Goal: Use online tool/utility: Utilize a website feature to perform a specific function

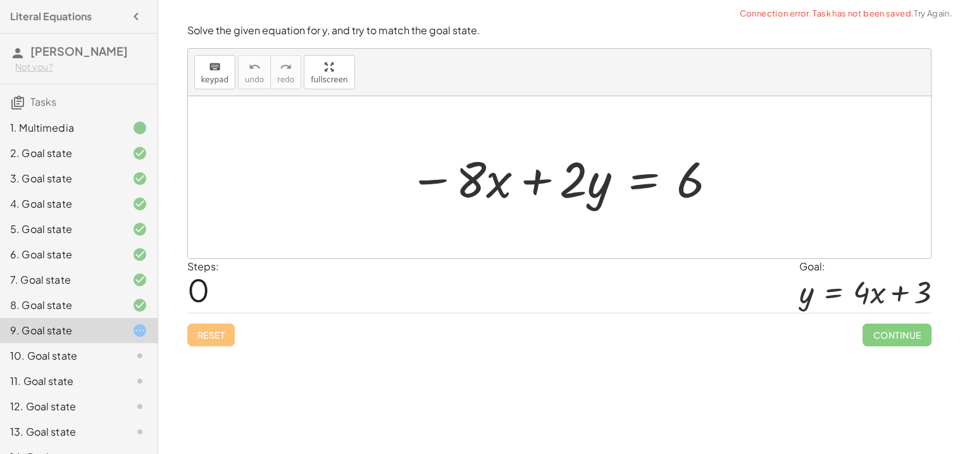
click at [643, 176] on div at bounding box center [563, 177] width 323 height 65
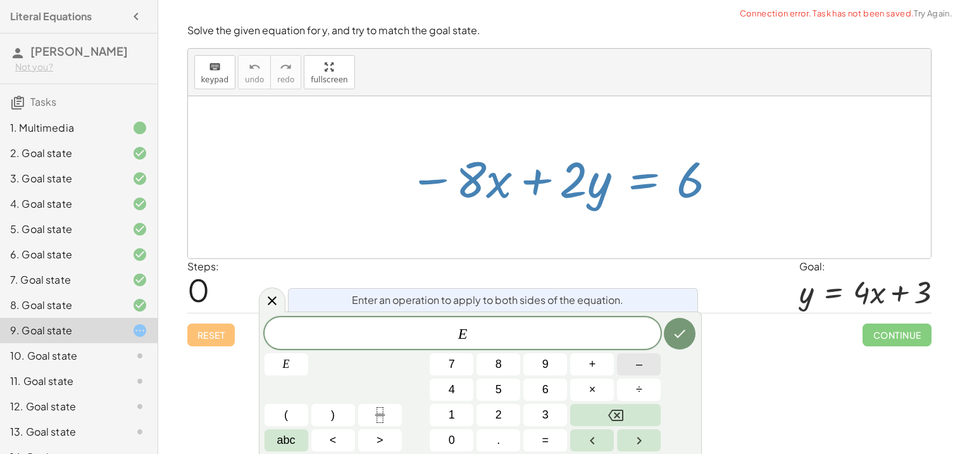
click at [647, 362] on button "–" at bounding box center [639, 364] width 44 height 22
click at [493, 371] on button "8" at bounding box center [498, 364] width 44 height 22
click at [681, 343] on button "Done" at bounding box center [680, 334] width 32 height 32
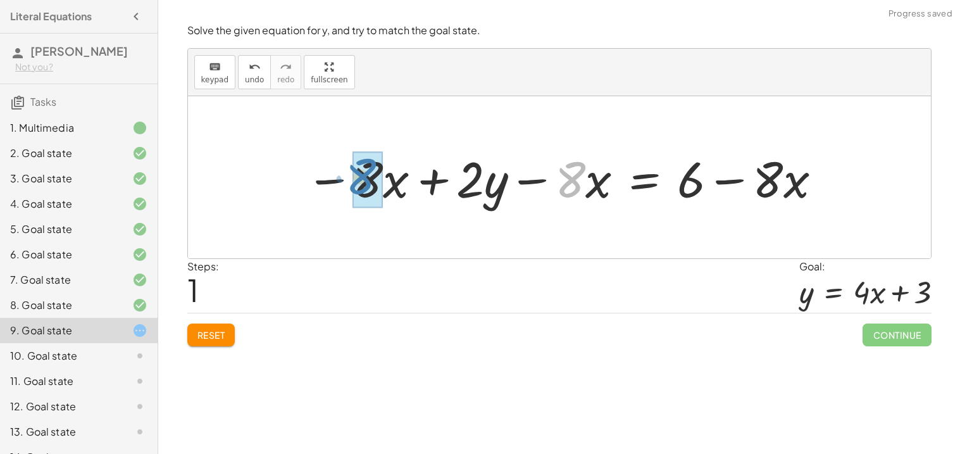
drag, startPoint x: 568, startPoint y: 178, endPoint x: 364, endPoint y: 179, distance: 204.3
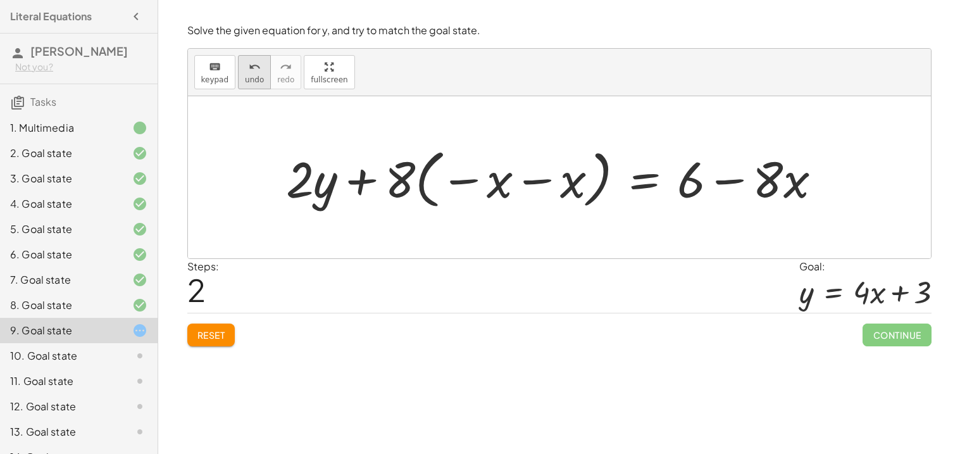
click at [249, 66] on icon "undo" at bounding box center [255, 66] width 12 height 15
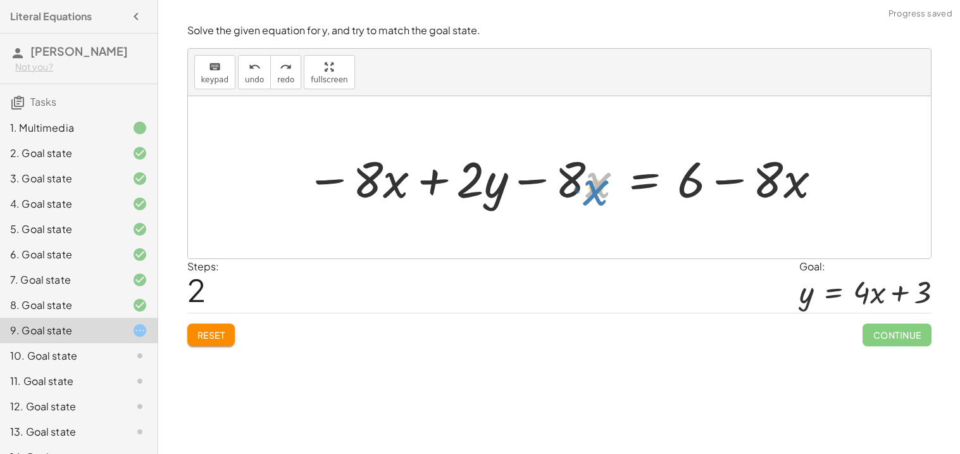
drag, startPoint x: 592, startPoint y: 180, endPoint x: 596, endPoint y: 170, distance: 10.2
click at [596, 170] on div at bounding box center [564, 177] width 530 height 65
drag, startPoint x: 577, startPoint y: 176, endPoint x: 584, endPoint y: 175, distance: 7.7
click at [584, 175] on div at bounding box center [564, 177] width 530 height 65
drag, startPoint x: 602, startPoint y: 183, endPoint x: 424, endPoint y: 183, distance: 177.7
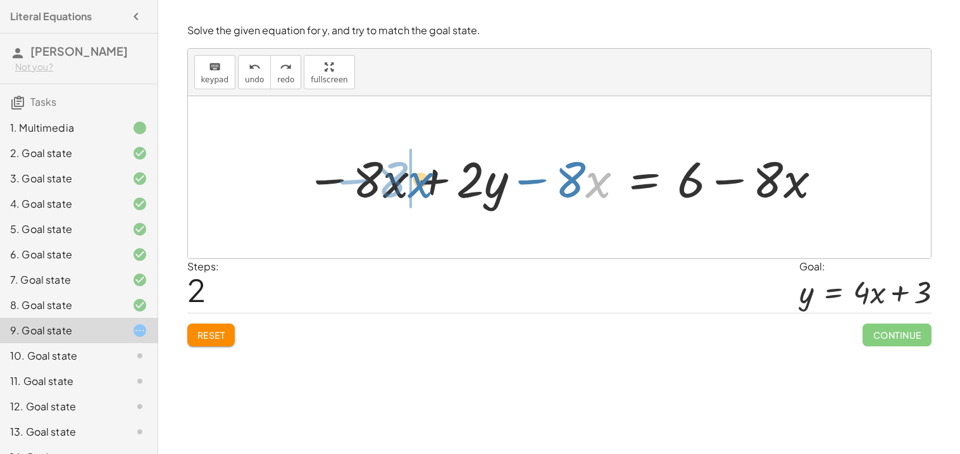
click at [424, 183] on div at bounding box center [564, 177] width 530 height 65
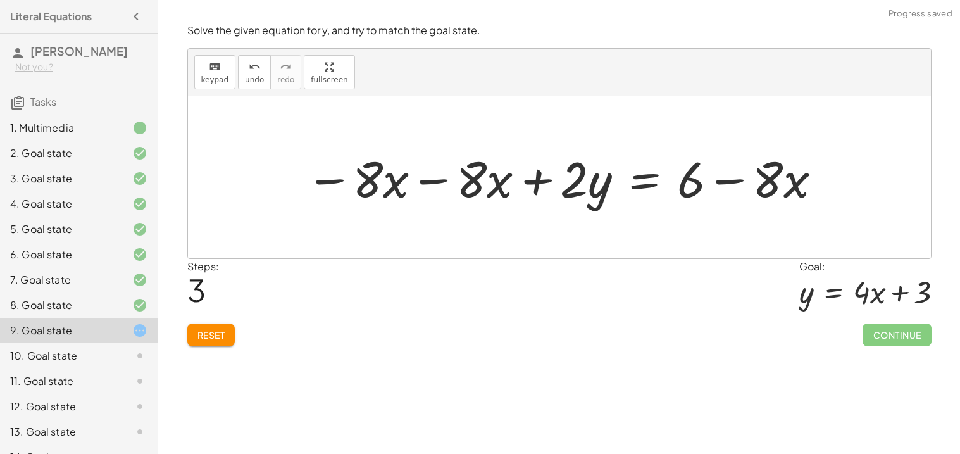
click at [424, 180] on div at bounding box center [564, 177] width 530 height 65
click at [198, 331] on span "Reset" at bounding box center [211, 334] width 28 height 11
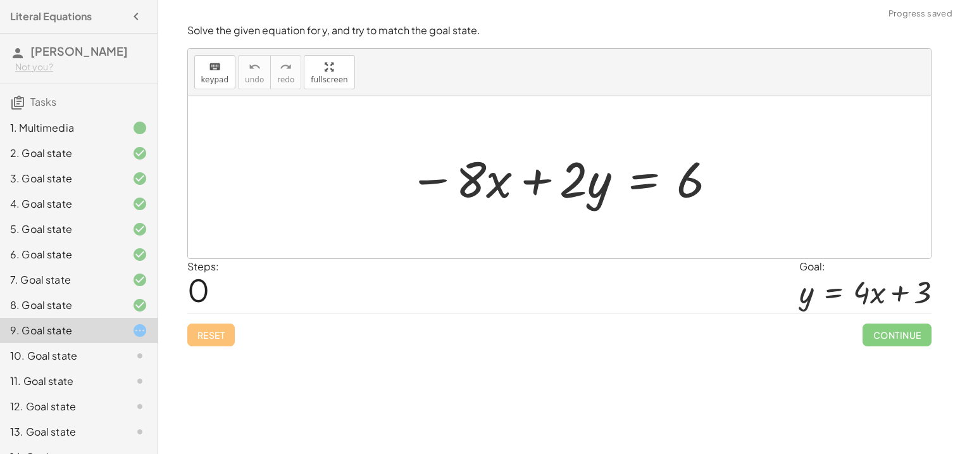
click at [639, 190] on div at bounding box center [563, 177] width 323 height 65
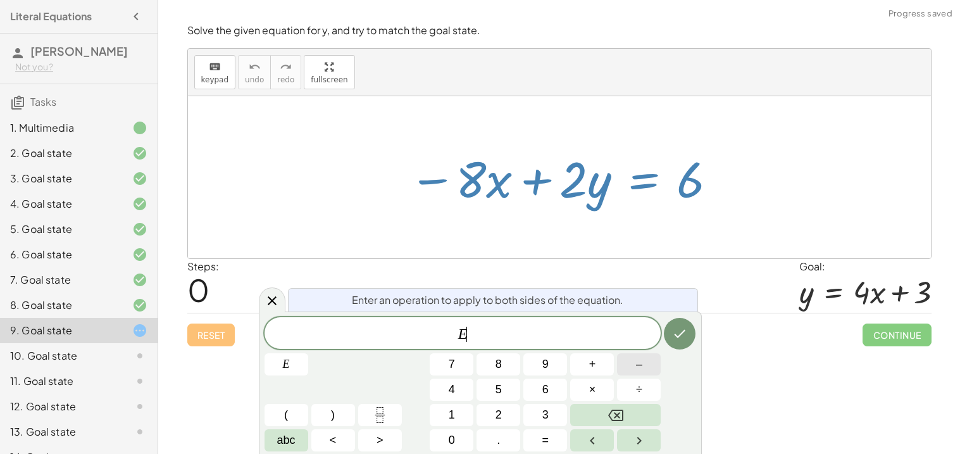
click at [638, 362] on span "–" at bounding box center [639, 363] width 6 height 17
click at [650, 183] on div at bounding box center [563, 177] width 323 height 65
click at [268, 300] on icon at bounding box center [271, 300] width 15 height 15
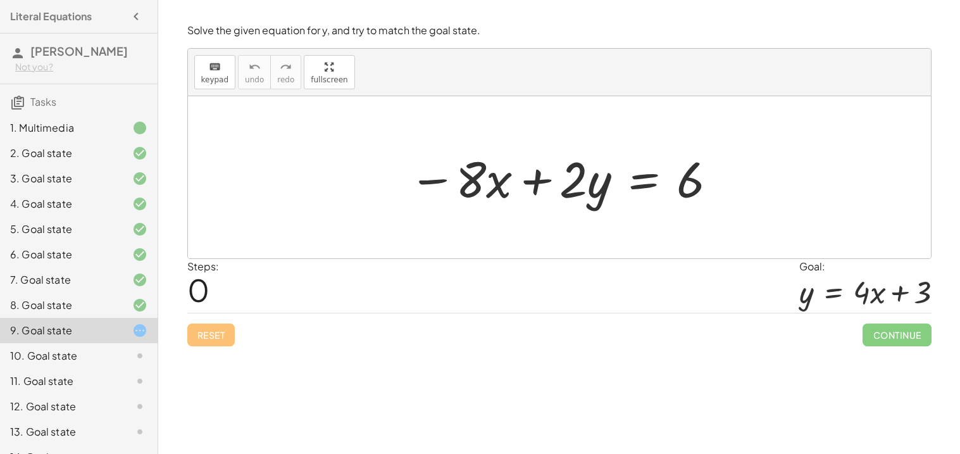
click at [657, 192] on div at bounding box center [563, 177] width 323 height 65
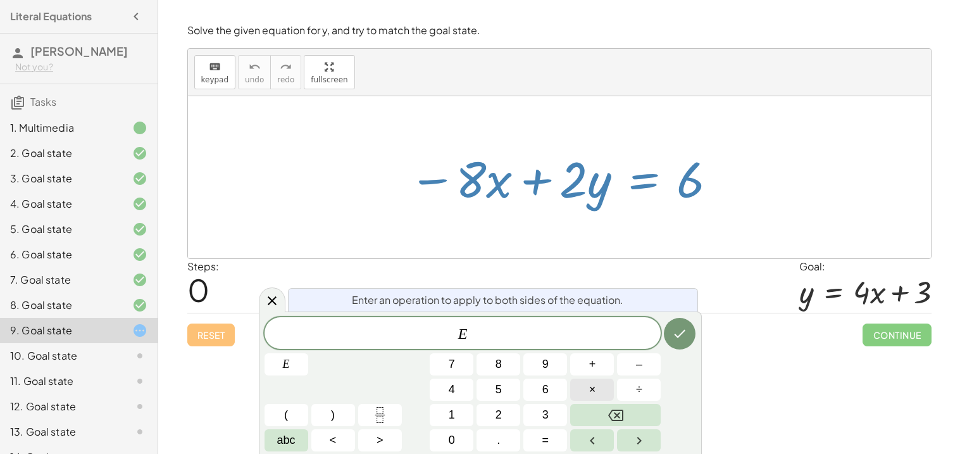
click at [596, 381] on button "×" at bounding box center [592, 389] width 44 height 22
click at [636, 408] on button "Backspace" at bounding box center [615, 415] width 90 height 22
click at [596, 358] on button "+" at bounding box center [592, 364] width 44 height 22
click at [498, 368] on span "8" at bounding box center [498, 363] width 6 height 17
click at [653, 349] on div "E + 8 x ​ E 7 8 9 + – 4 5 6 × ÷ ( ) 1 2 3 abc < > 0 . =" at bounding box center [479, 384] width 431 height 134
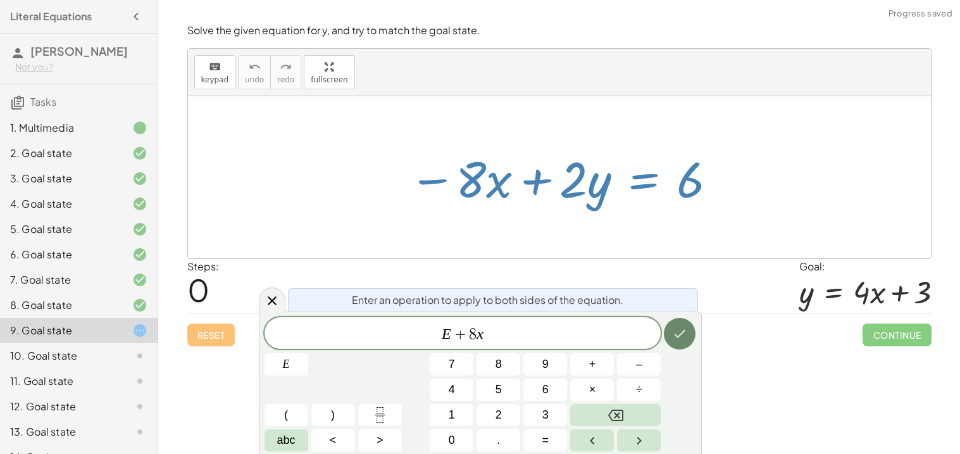
click at [668, 336] on button "Done" at bounding box center [680, 334] width 32 height 32
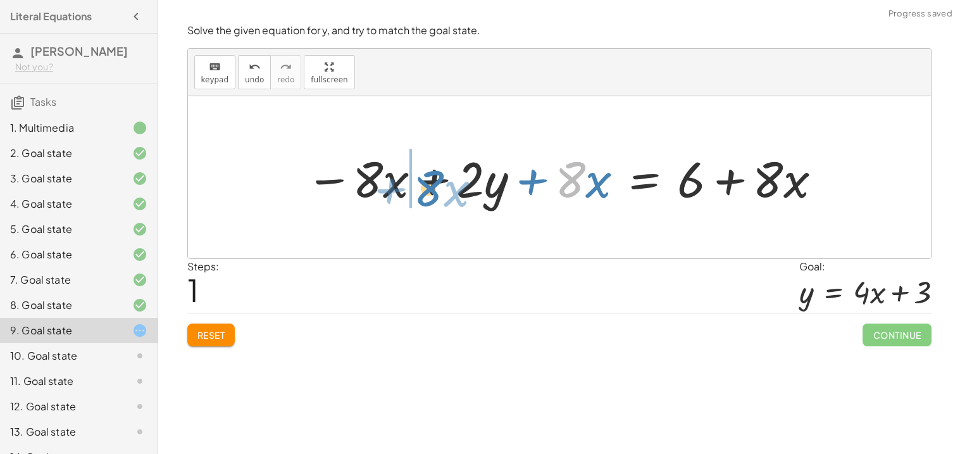
drag, startPoint x: 581, startPoint y: 183, endPoint x: 440, endPoint y: 191, distance: 141.9
click at [440, 191] on div at bounding box center [564, 177] width 530 height 65
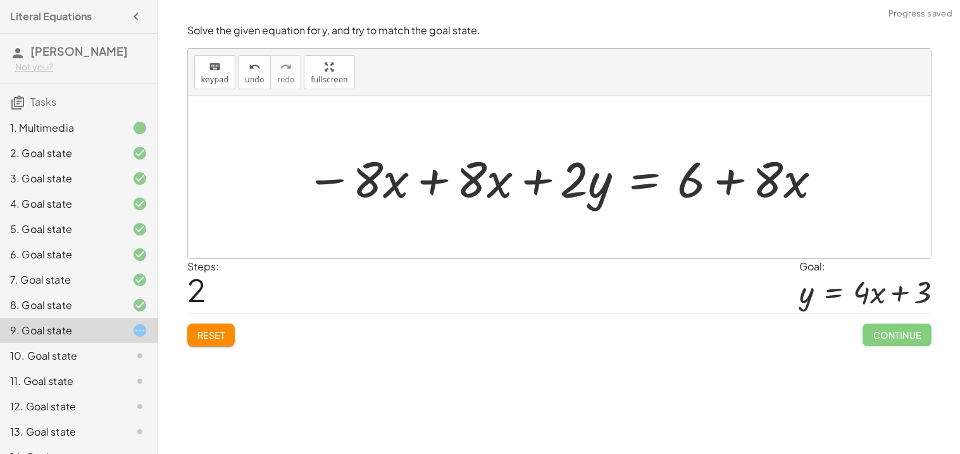
click at [433, 171] on div at bounding box center [564, 177] width 530 height 65
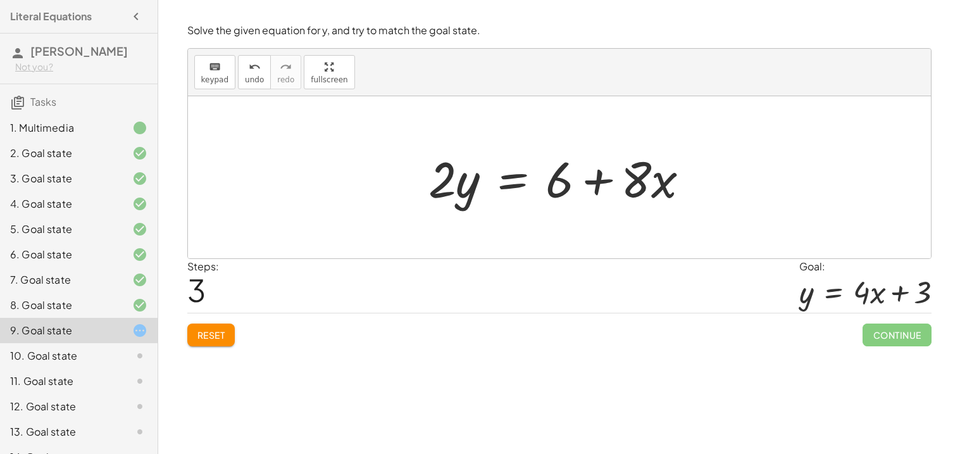
click at [517, 182] on div at bounding box center [564, 177] width 284 height 65
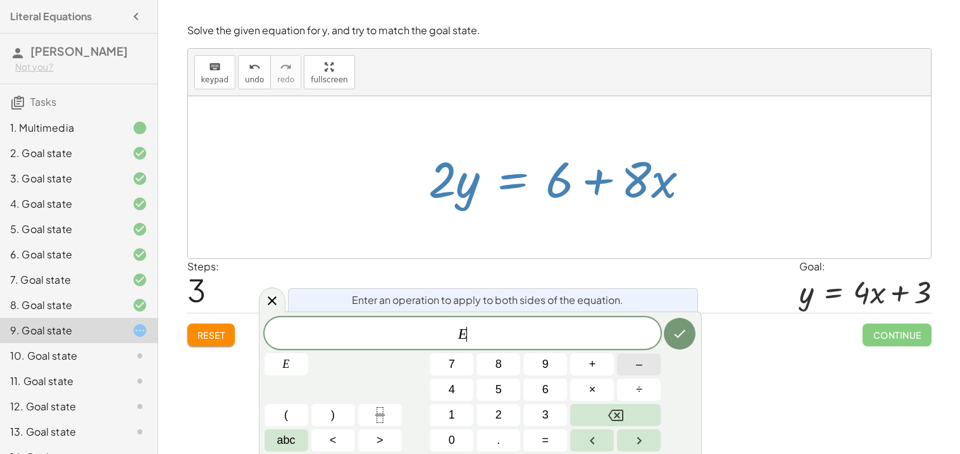
click at [632, 364] on button "–" at bounding box center [639, 364] width 44 height 22
click at [505, 410] on button "2" at bounding box center [498, 415] width 44 height 22
click at [682, 331] on icon "Done" at bounding box center [679, 334] width 11 height 8
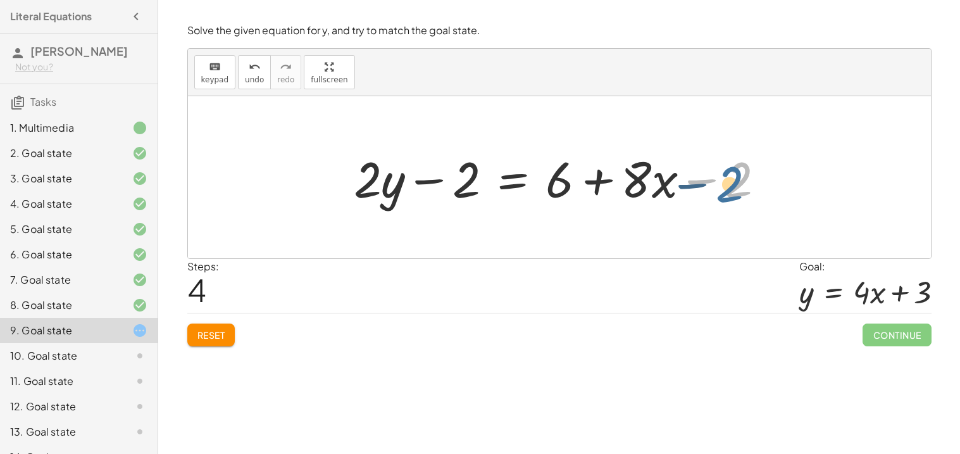
drag, startPoint x: 743, startPoint y: 189, endPoint x: 734, endPoint y: 193, distance: 9.6
click at [734, 193] on div at bounding box center [564, 177] width 434 height 65
click at [429, 183] on div at bounding box center [564, 177] width 434 height 65
click at [249, 71] on icon "undo" at bounding box center [255, 66] width 12 height 15
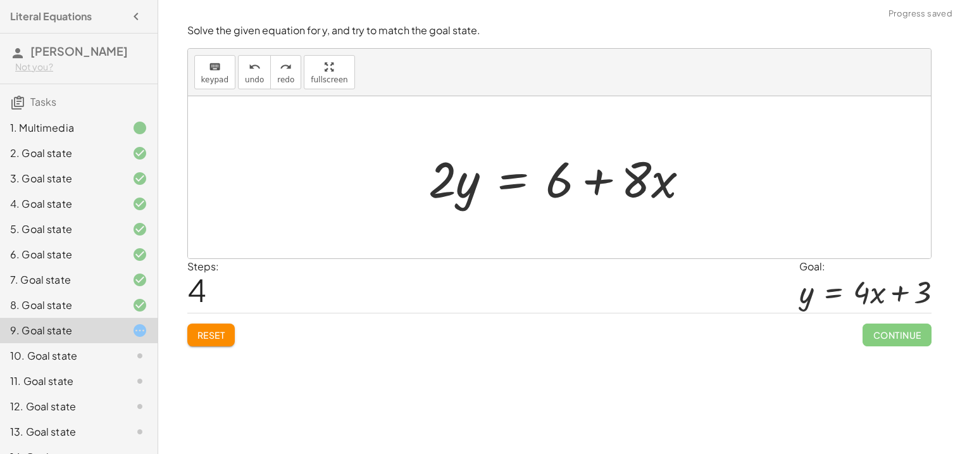
click at [519, 173] on div at bounding box center [564, 177] width 284 height 65
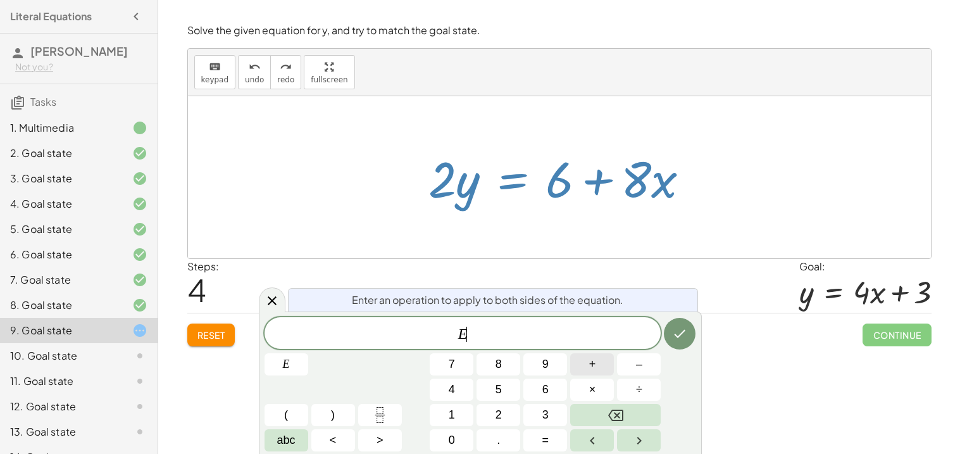
click at [592, 369] on span "+" at bounding box center [592, 363] width 7 height 17
click at [491, 419] on button "2" at bounding box center [498, 415] width 44 height 22
click at [691, 340] on button "Done" at bounding box center [680, 334] width 32 height 32
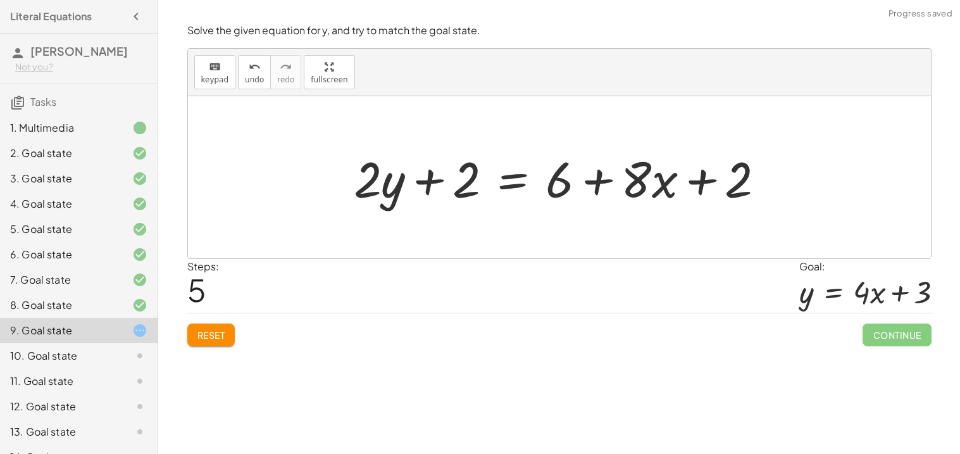
click at [431, 183] on div at bounding box center [564, 177] width 434 height 65
click at [249, 73] on icon "undo" at bounding box center [255, 66] width 12 height 15
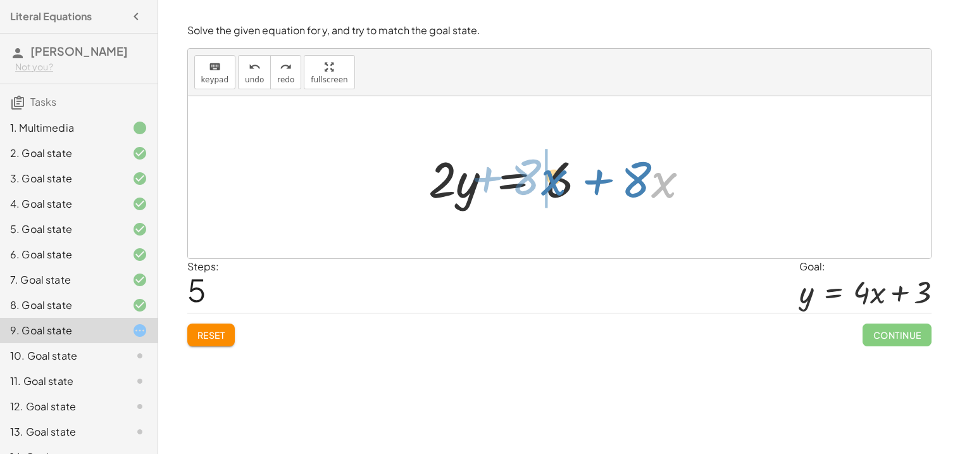
drag, startPoint x: 673, startPoint y: 173, endPoint x: 558, endPoint y: 169, distance: 115.2
click at [558, 169] on div at bounding box center [564, 177] width 284 height 65
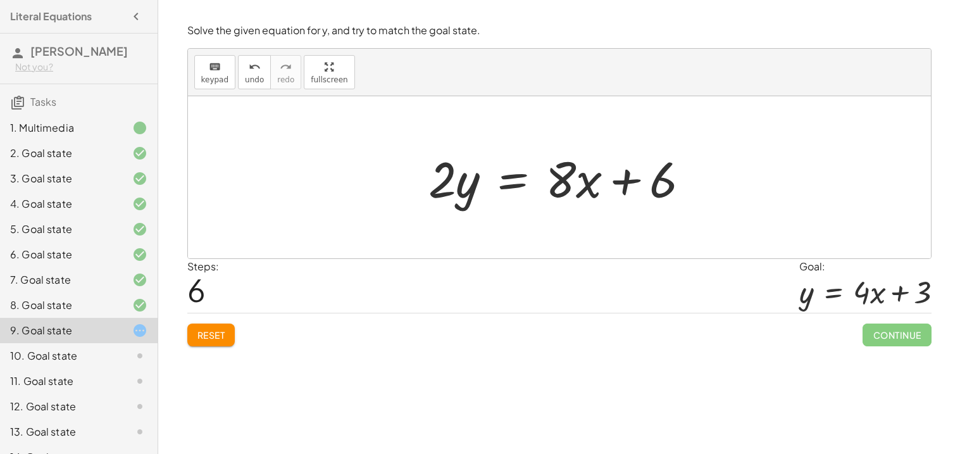
click at [510, 182] on div at bounding box center [564, 177] width 284 height 65
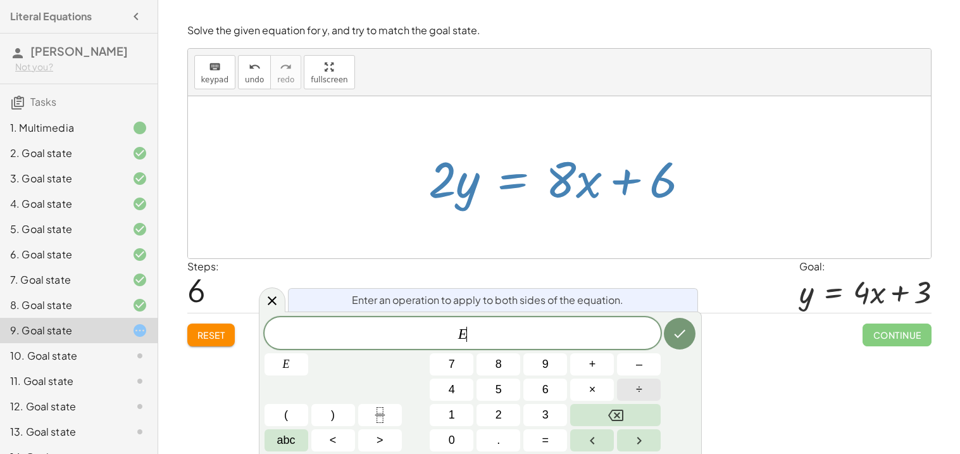
click at [624, 391] on button "÷" at bounding box center [639, 389] width 44 height 22
click at [491, 409] on button "2" at bounding box center [498, 415] width 44 height 22
click at [685, 336] on icon "Done" at bounding box center [679, 333] width 15 height 15
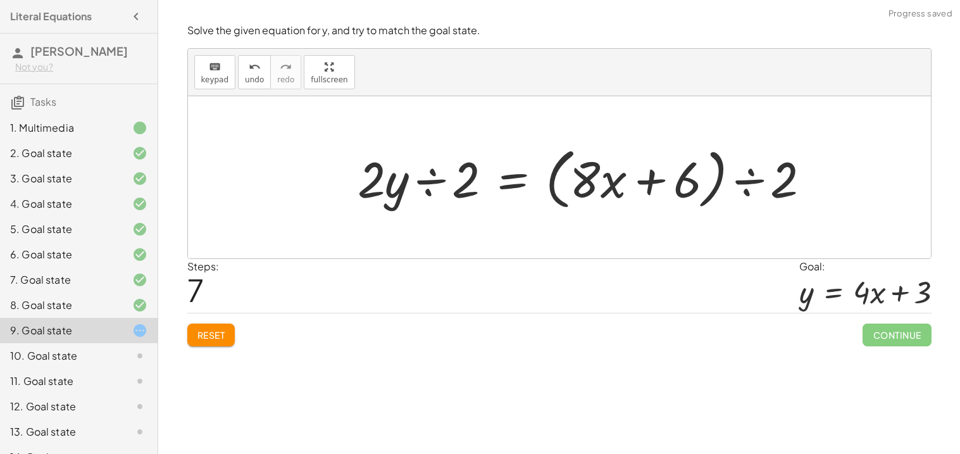
click at [420, 173] on div at bounding box center [589, 177] width 476 height 73
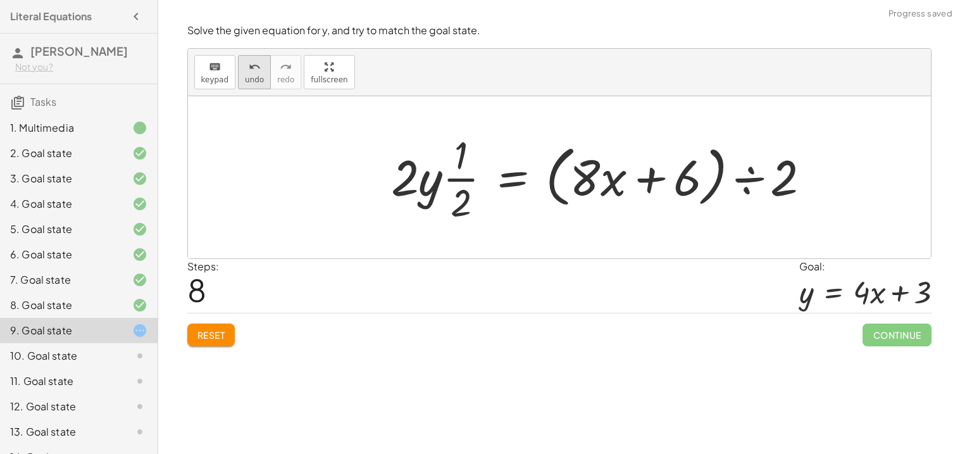
click at [253, 75] on span "undo" at bounding box center [254, 79] width 19 height 9
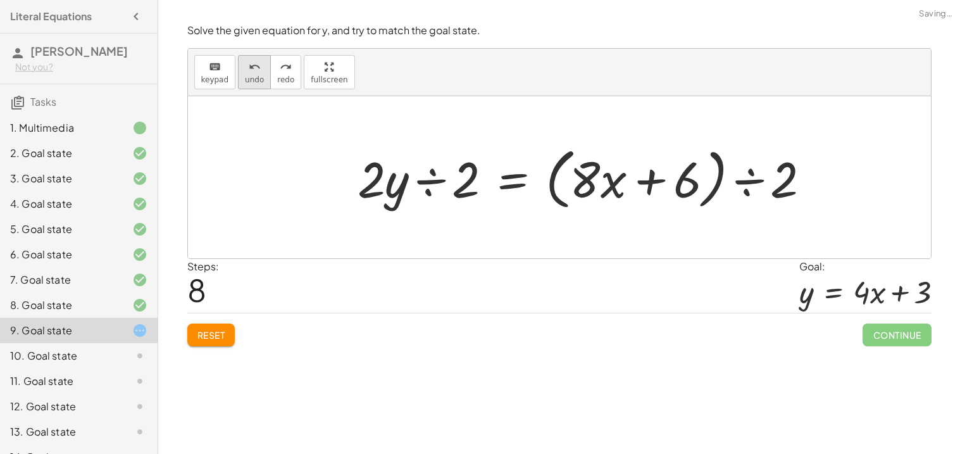
click at [251, 77] on span "undo" at bounding box center [254, 79] width 19 height 9
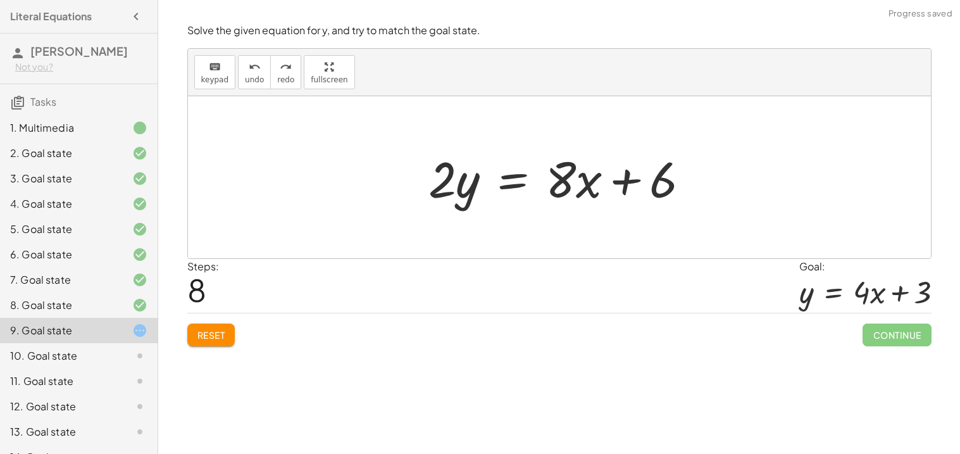
click at [510, 186] on div at bounding box center [564, 177] width 284 height 65
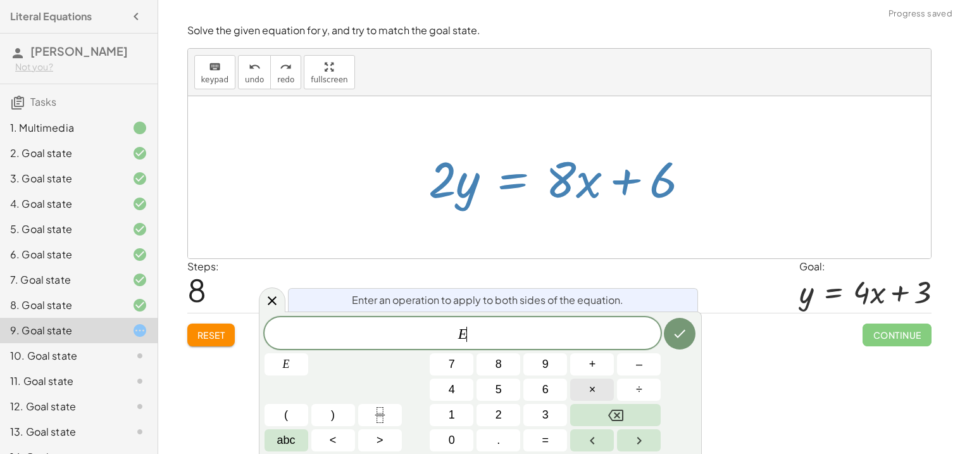
click at [587, 384] on button "×" at bounding box center [592, 389] width 44 height 22
click at [541, 425] on button "3" at bounding box center [545, 415] width 44 height 22
click at [681, 339] on icon "Done" at bounding box center [679, 333] width 15 height 15
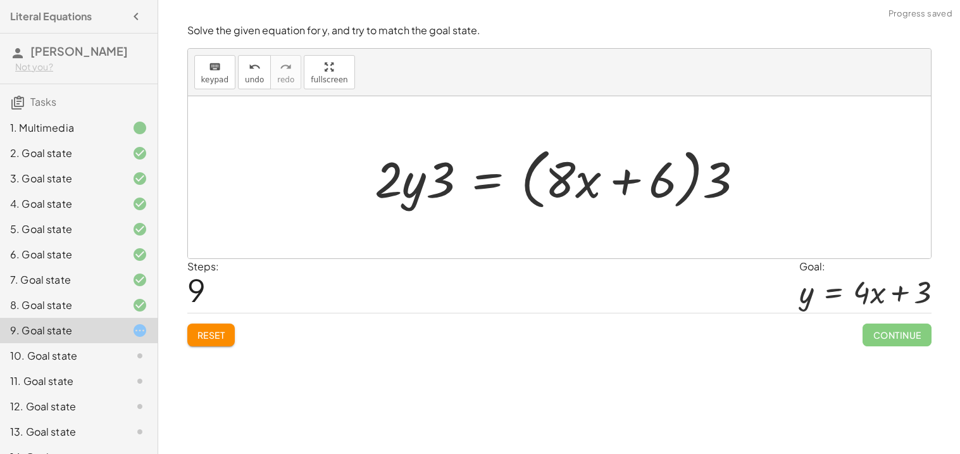
click at [419, 172] on div at bounding box center [564, 177] width 392 height 73
click at [439, 183] on div at bounding box center [564, 177] width 392 height 73
click at [250, 69] on icon "undo" at bounding box center [255, 66] width 12 height 15
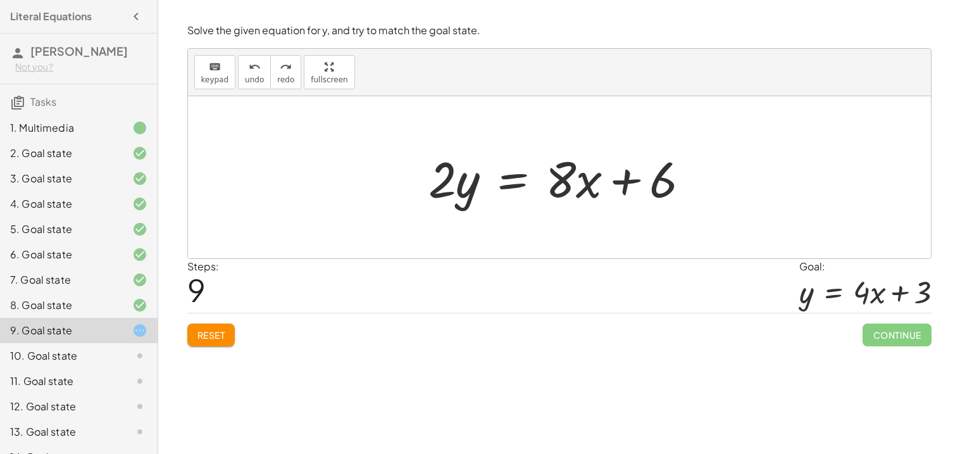
click at [201, 335] on span "Reset" at bounding box center [211, 334] width 28 height 11
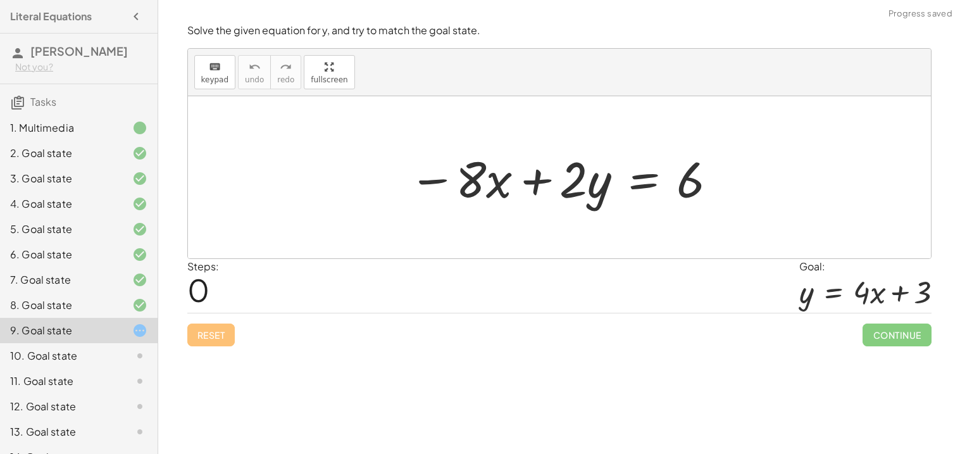
click at [626, 185] on div at bounding box center [563, 177] width 323 height 65
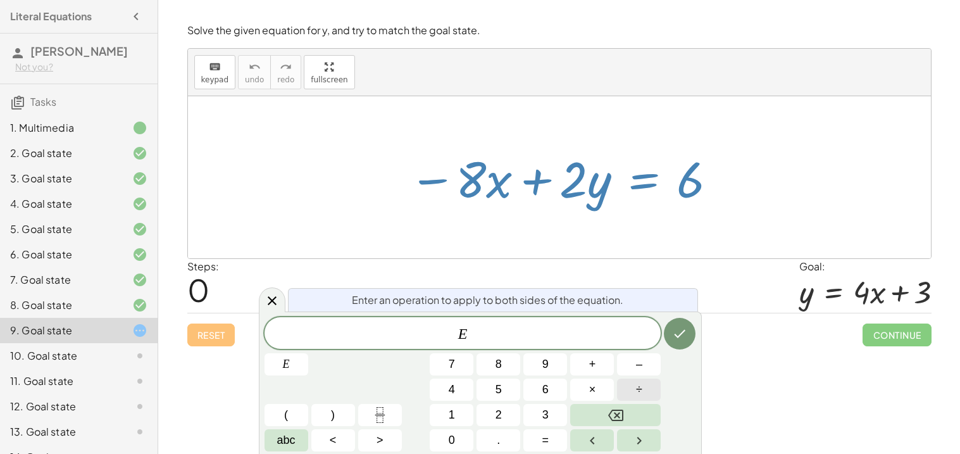
click at [636, 397] on span "÷" at bounding box center [639, 389] width 6 height 17
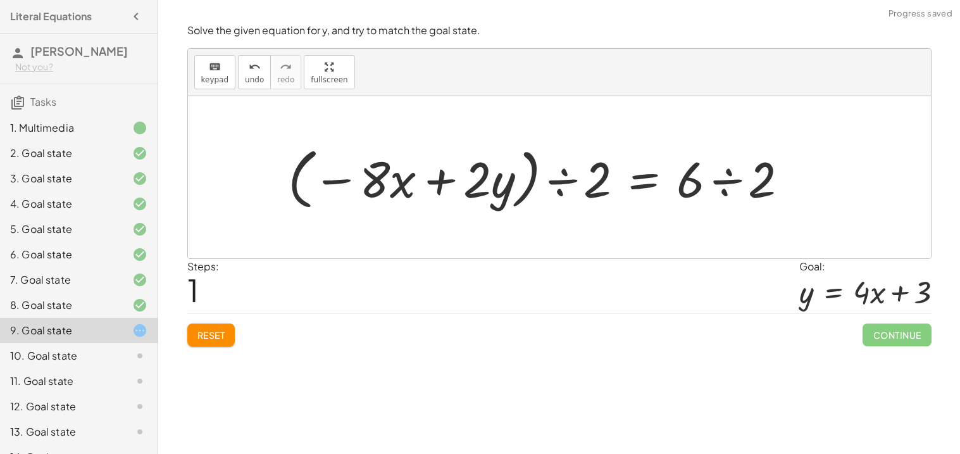
click at [565, 174] on div at bounding box center [542, 177] width 522 height 73
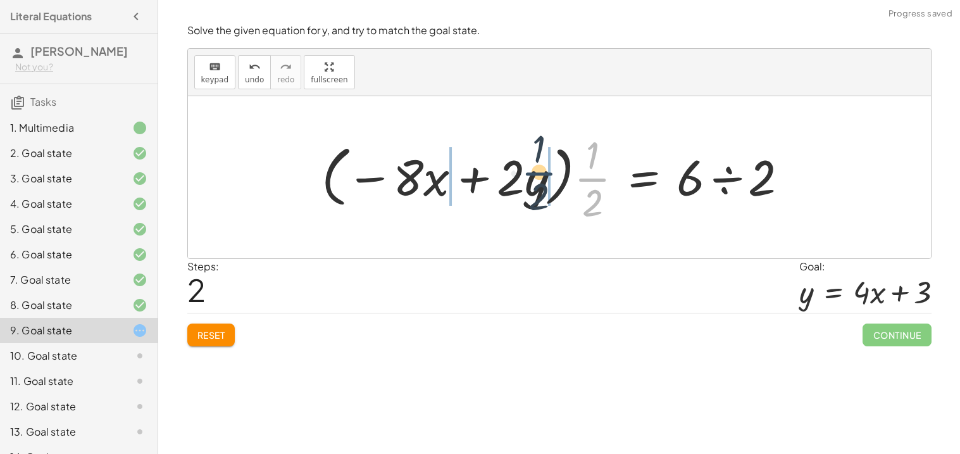
drag, startPoint x: 587, startPoint y: 182, endPoint x: 526, endPoint y: 174, distance: 61.2
click at [526, 174] on div at bounding box center [559, 176] width 489 height 97
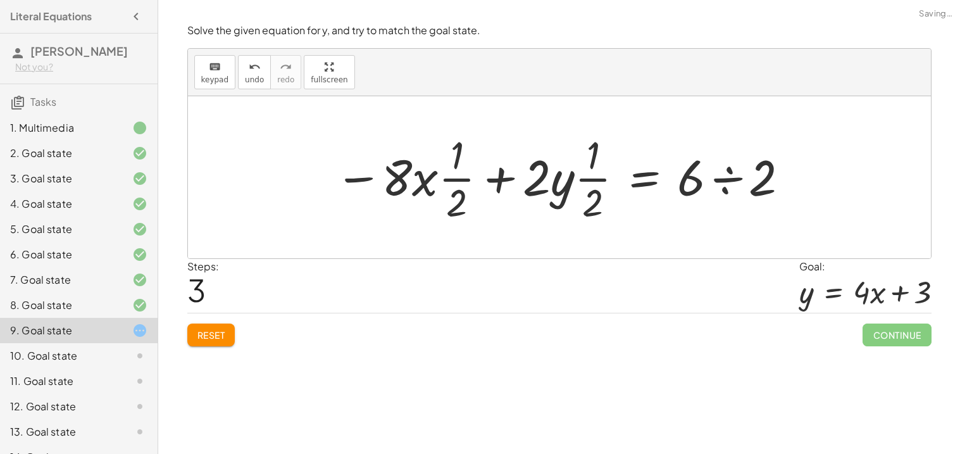
click at [455, 161] on div at bounding box center [562, 176] width 468 height 97
drag, startPoint x: 392, startPoint y: 176, endPoint x: 466, endPoint y: 151, distance: 78.4
click at [466, 151] on div at bounding box center [562, 176] width 468 height 97
click at [455, 178] on div at bounding box center [577, 176] width 440 height 97
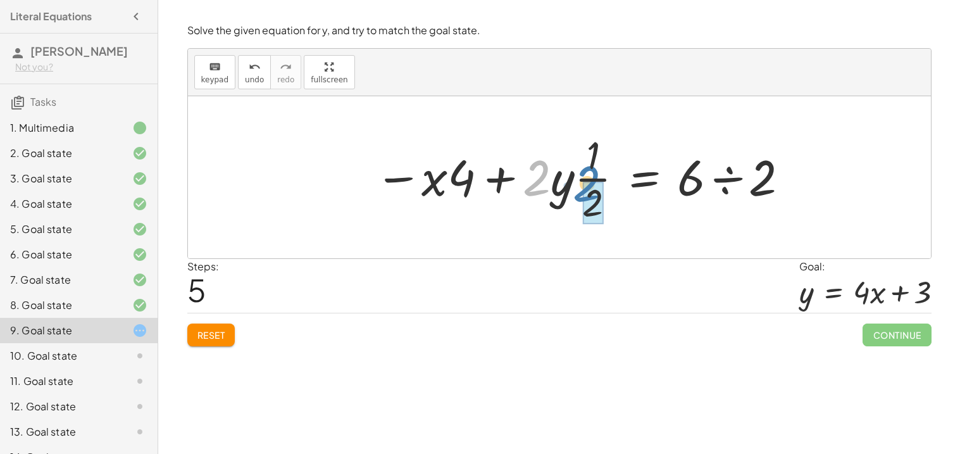
drag, startPoint x: 535, startPoint y: 179, endPoint x: 586, endPoint y: 185, distance: 51.6
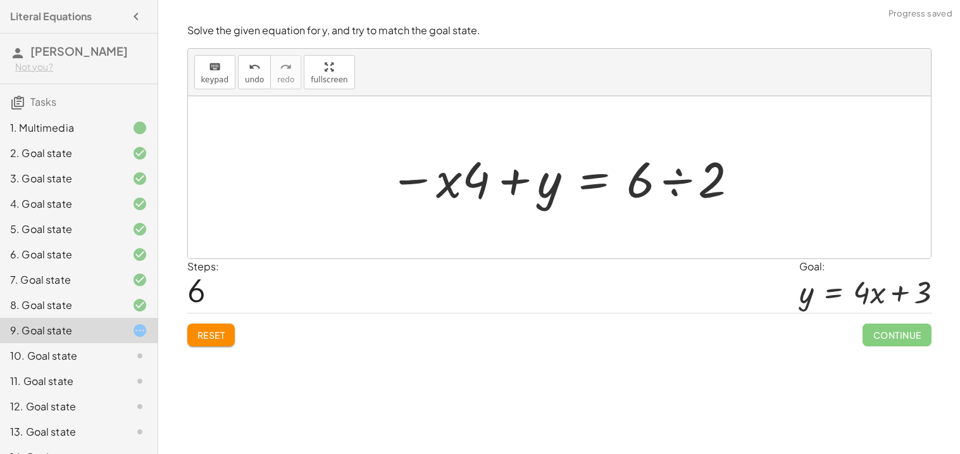
click at [669, 183] on div at bounding box center [564, 177] width 363 height 65
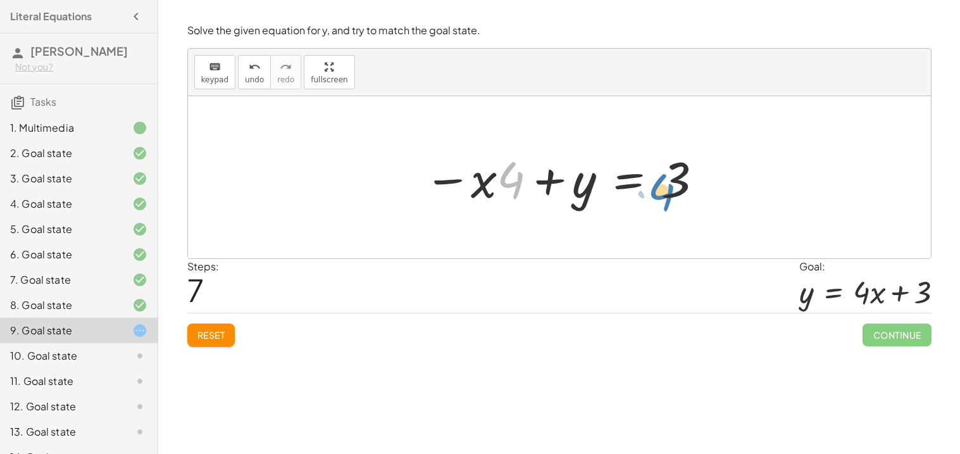
drag, startPoint x: 504, startPoint y: 187, endPoint x: 654, endPoint y: 198, distance: 150.3
click at [654, 198] on div at bounding box center [563, 177] width 293 height 65
drag, startPoint x: 574, startPoint y: 191, endPoint x: 710, endPoint y: 172, distance: 137.3
click at [710, 172] on div "− · 8 · x + · 2 · y = 6 · ( − · 8 · x + · 2 · y ) ÷ 2 = · 6 ÷ 2 · ( − · 8 · x +…" at bounding box center [559, 177] width 309 height 71
click at [214, 333] on span "Reset" at bounding box center [211, 334] width 28 height 11
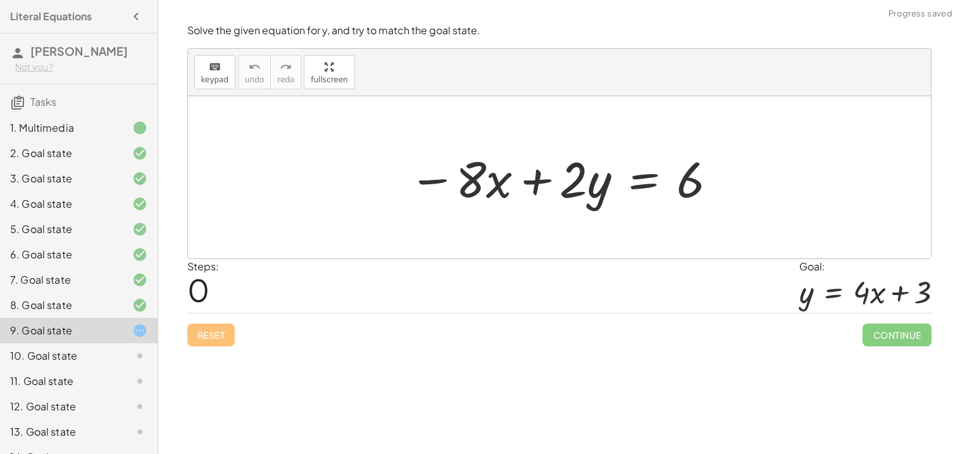
click at [634, 182] on div at bounding box center [563, 177] width 323 height 65
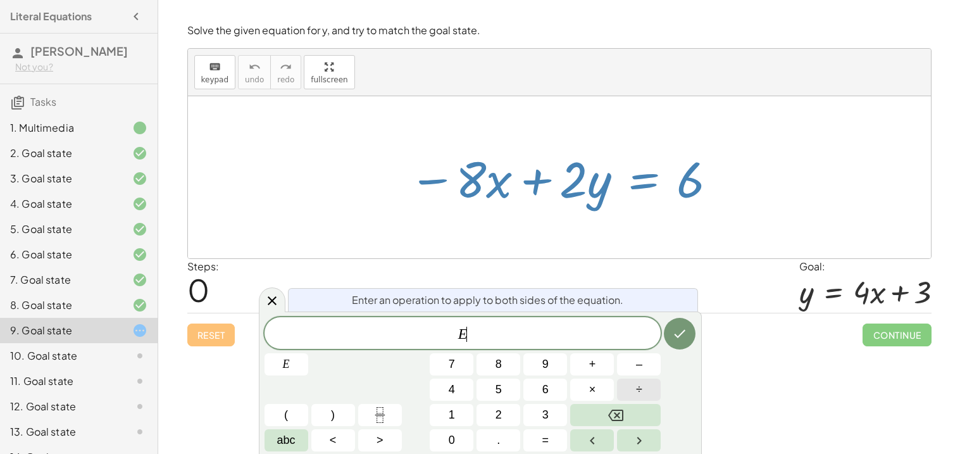
click at [626, 381] on button "÷" at bounding box center [639, 389] width 44 height 22
click at [638, 419] on button "Backspace" at bounding box center [615, 415] width 90 height 22
click at [586, 356] on button "+" at bounding box center [592, 364] width 44 height 22
click at [521, 365] on div "E + ​ E 7 8 9 + – 4 5 6 × ÷ ( ) 1 2 3 abc < > 0 . =" at bounding box center [479, 384] width 431 height 134
click at [499, 363] on span "8" at bounding box center [498, 363] width 6 height 17
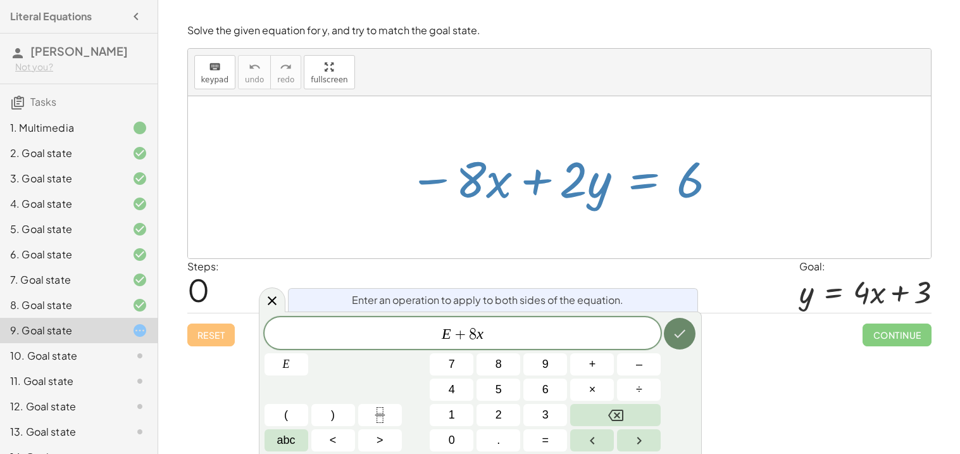
click at [675, 326] on icon "Done" at bounding box center [679, 333] width 15 height 15
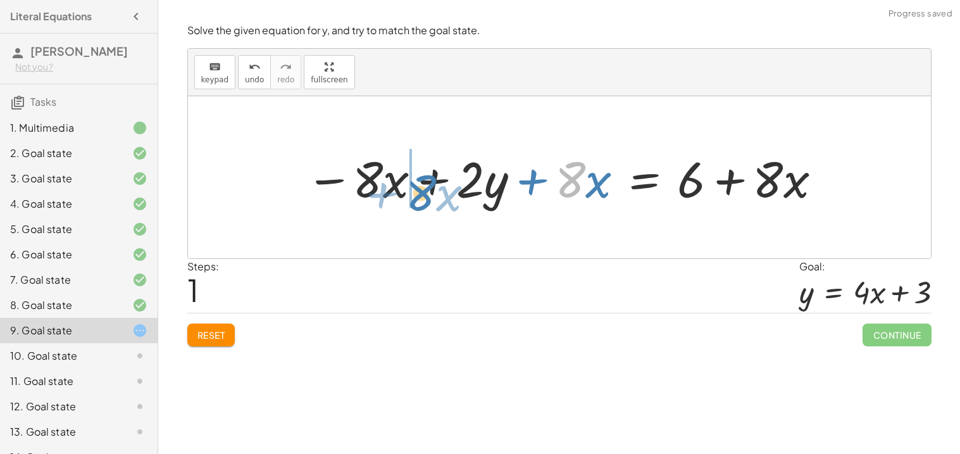
drag, startPoint x: 584, startPoint y: 175, endPoint x: 431, endPoint y: 180, distance: 153.2
click at [431, 180] on div at bounding box center [564, 177] width 530 height 65
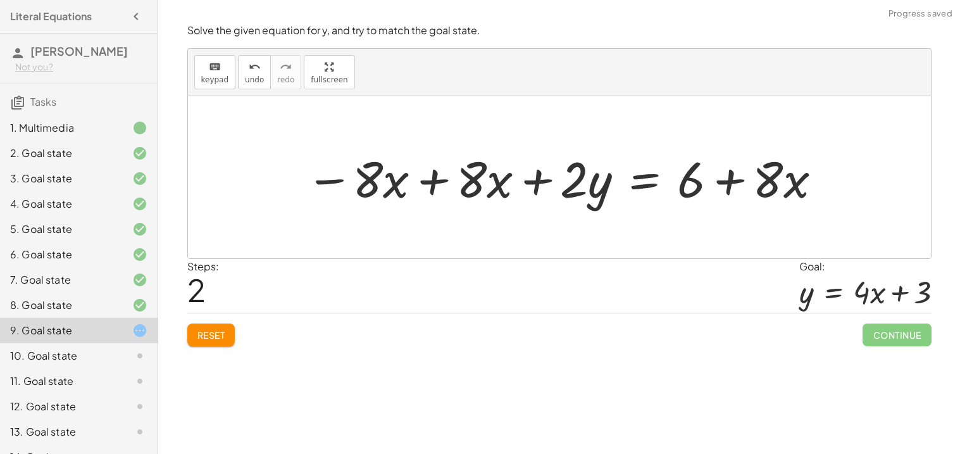
click at [417, 183] on div at bounding box center [564, 177] width 530 height 65
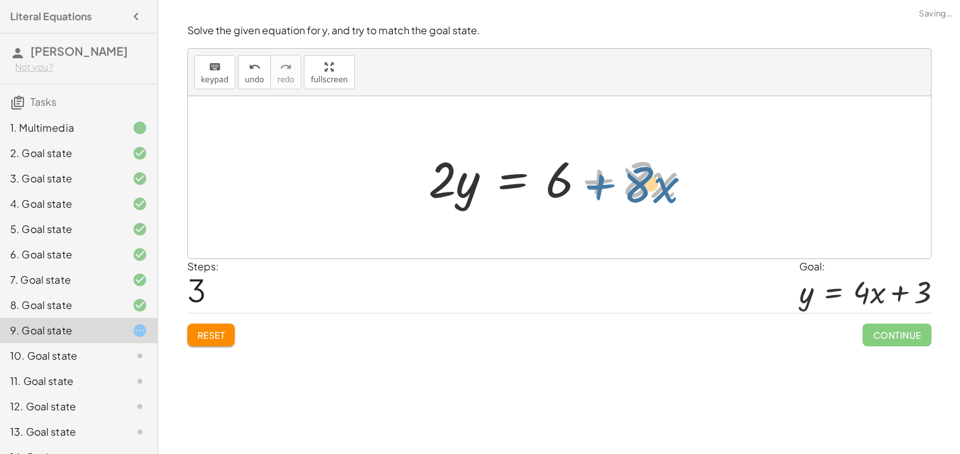
drag, startPoint x: 619, startPoint y: 183, endPoint x: 624, endPoint y: 188, distance: 6.7
click at [624, 188] on div at bounding box center [564, 177] width 284 height 65
click at [514, 183] on div at bounding box center [564, 177] width 284 height 65
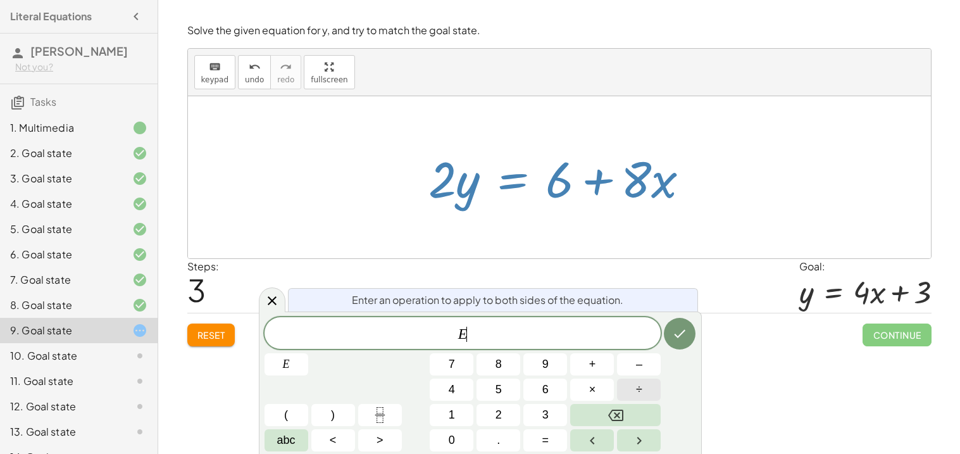
click at [636, 383] on span "÷" at bounding box center [639, 389] width 6 height 17
click at [507, 406] on button "2" at bounding box center [498, 415] width 44 height 22
click at [679, 322] on button "Done" at bounding box center [680, 334] width 32 height 32
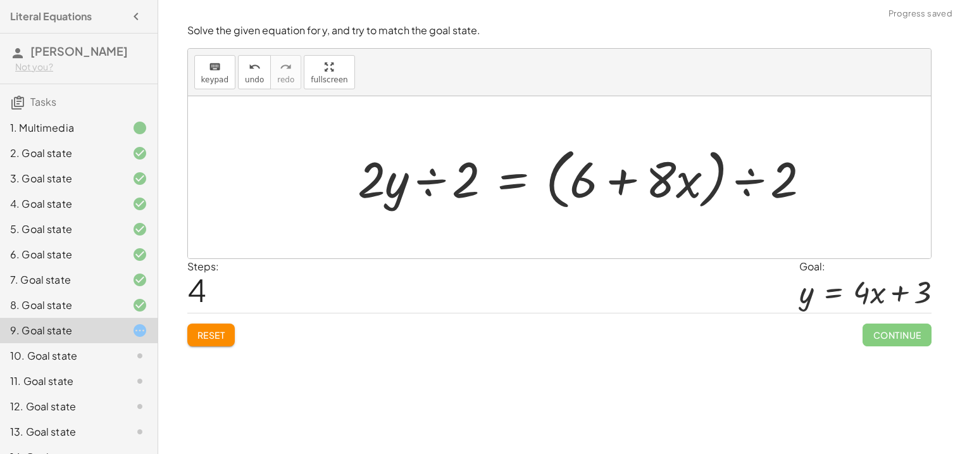
click at [690, 178] on div at bounding box center [589, 177] width 476 height 73
drag, startPoint x: 742, startPoint y: 180, endPoint x: 604, endPoint y: 193, distance: 138.5
click at [604, 193] on div at bounding box center [589, 177] width 476 height 73
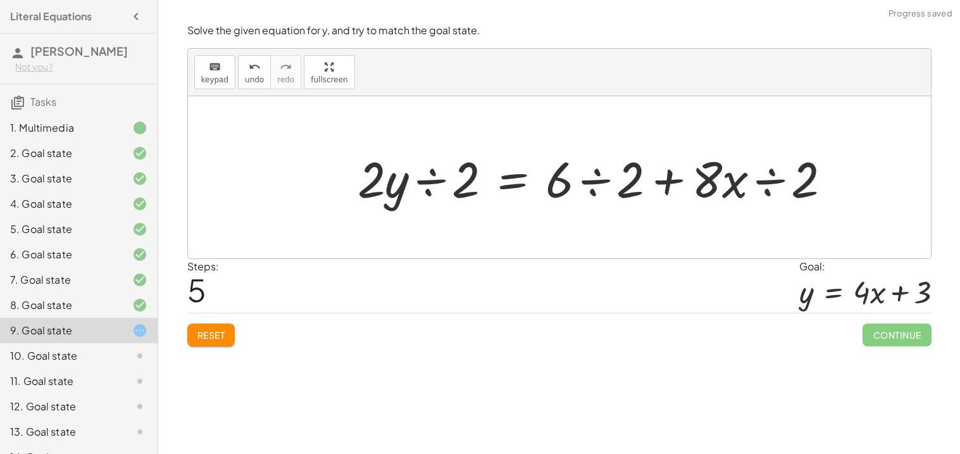
click at [788, 180] on div at bounding box center [599, 177] width 496 height 65
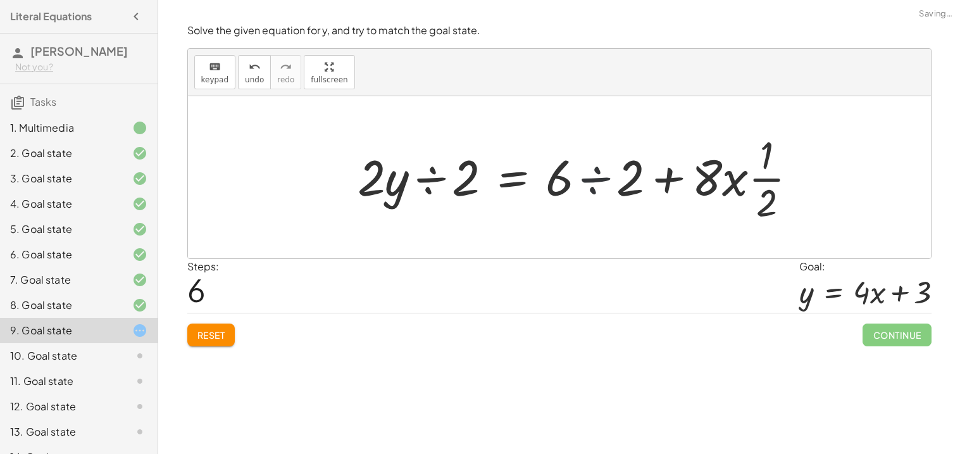
click at [605, 177] on div at bounding box center [582, 176] width 462 height 97
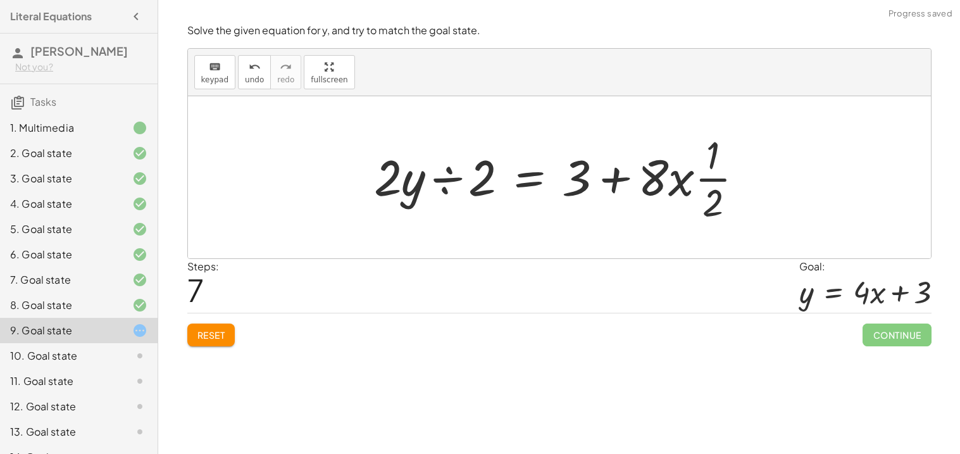
click at [688, 184] on div at bounding box center [563, 176] width 393 height 97
click at [694, 180] on div at bounding box center [563, 176] width 393 height 97
drag, startPoint x: 703, startPoint y: 175, endPoint x: 671, endPoint y: 175, distance: 31.6
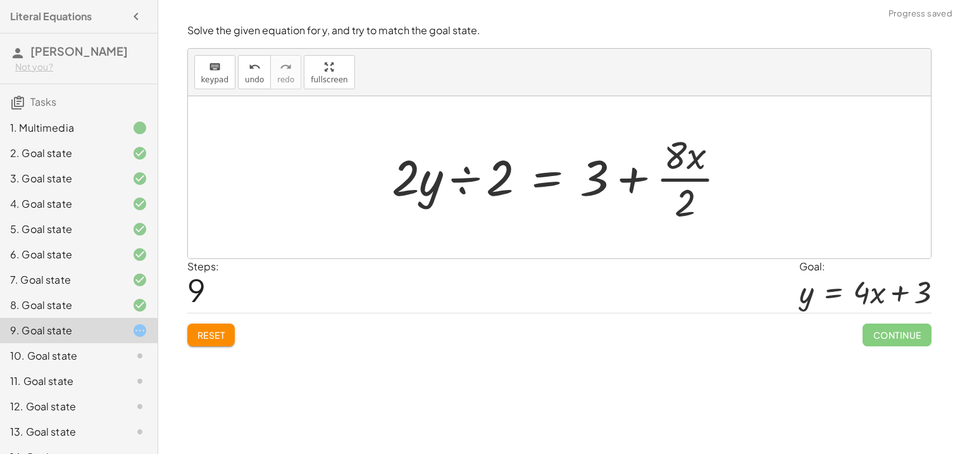
click at [688, 178] on div at bounding box center [563, 176] width 357 height 97
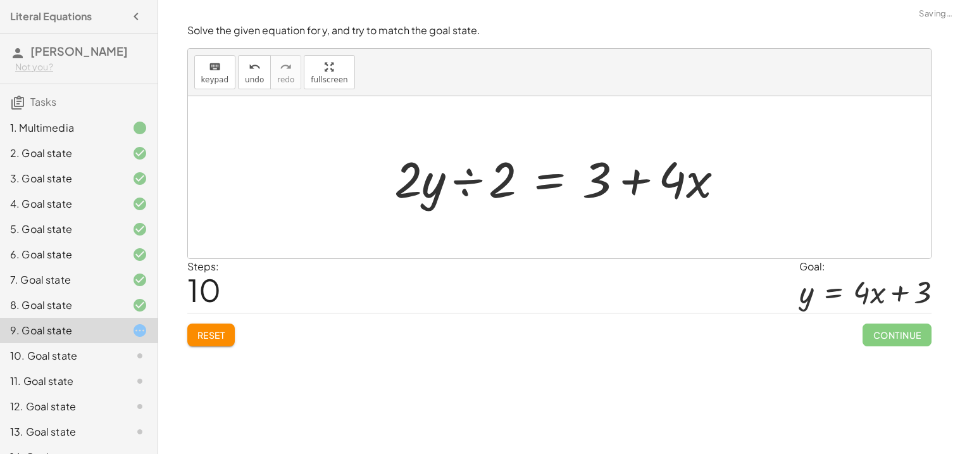
click at [454, 180] on div at bounding box center [564, 177] width 353 height 65
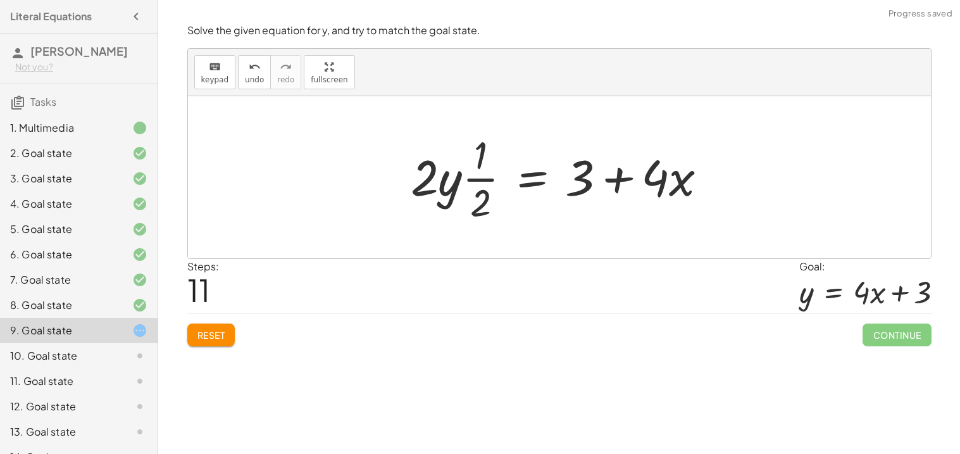
click at [478, 176] on div at bounding box center [563, 176] width 319 height 97
drag, startPoint x: 443, startPoint y: 182, endPoint x: 490, endPoint y: 177, distance: 47.0
click at [490, 177] on div at bounding box center [563, 176] width 319 height 97
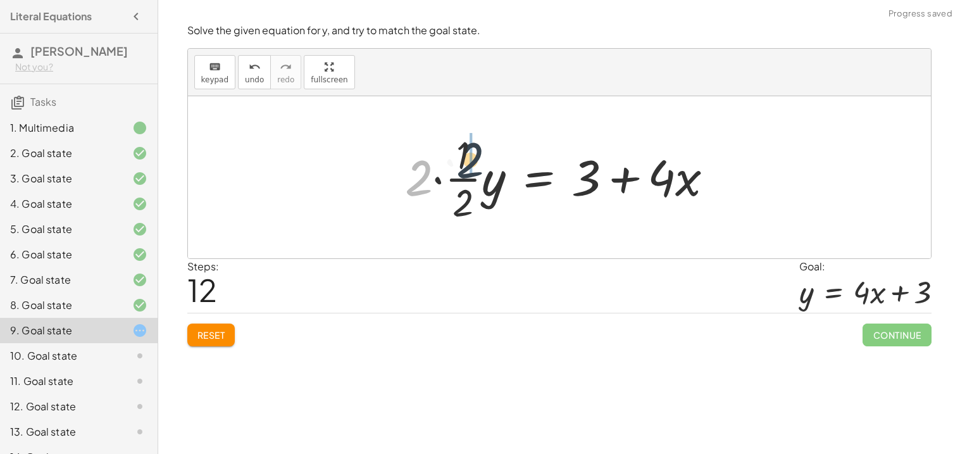
drag, startPoint x: 412, startPoint y: 179, endPoint x: 466, endPoint y: 160, distance: 56.4
click at [466, 160] on div at bounding box center [563, 176] width 331 height 97
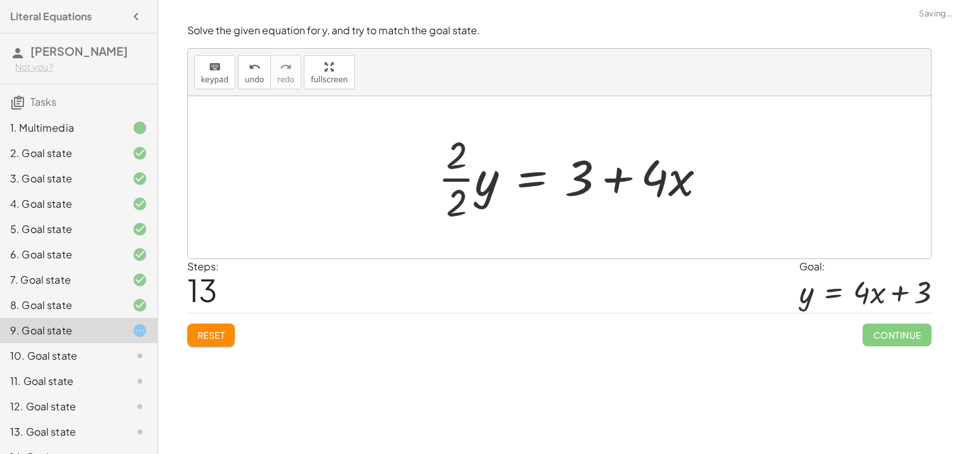
click at [465, 187] on div at bounding box center [577, 176] width 292 height 97
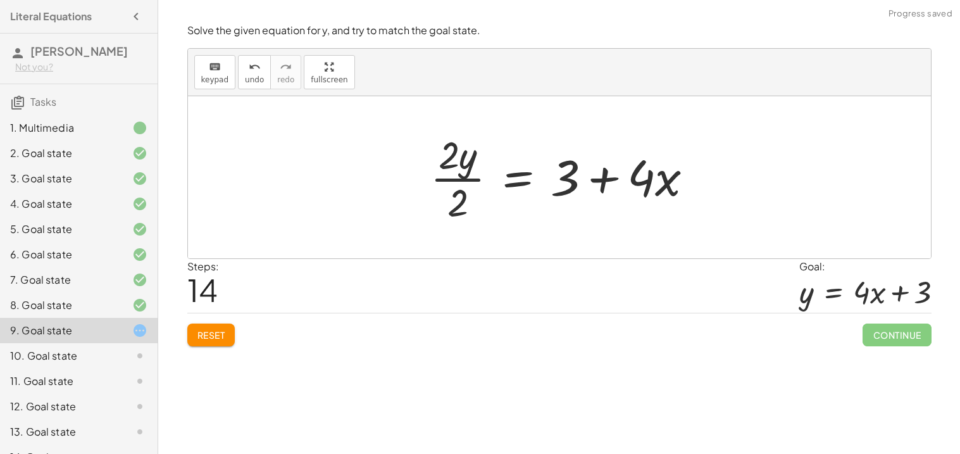
click at [447, 185] on div at bounding box center [566, 176] width 285 height 97
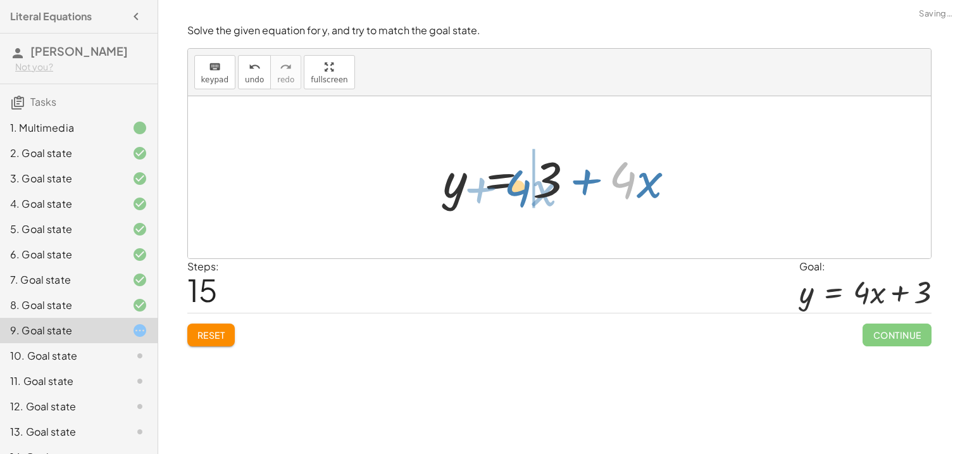
drag, startPoint x: 629, startPoint y: 166, endPoint x: 524, endPoint y: 173, distance: 105.2
click at [524, 173] on div at bounding box center [564, 177] width 254 height 65
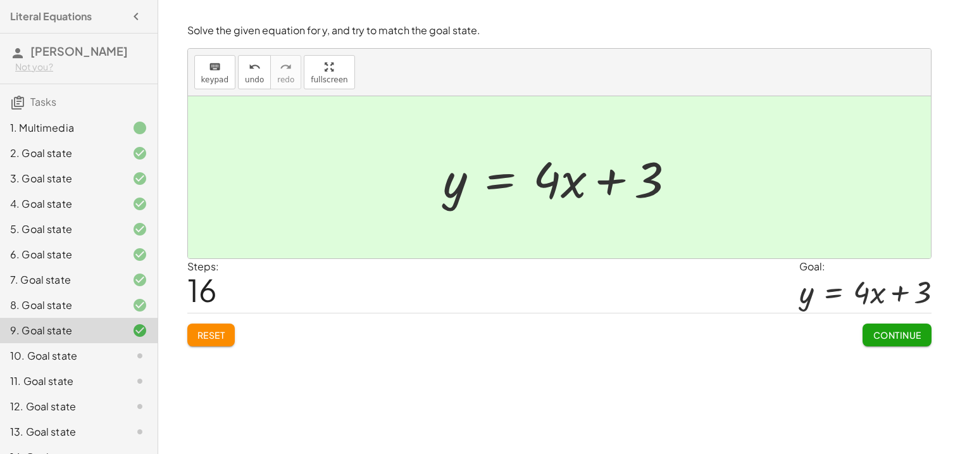
click at [887, 338] on span "Continue" at bounding box center [896, 334] width 48 height 11
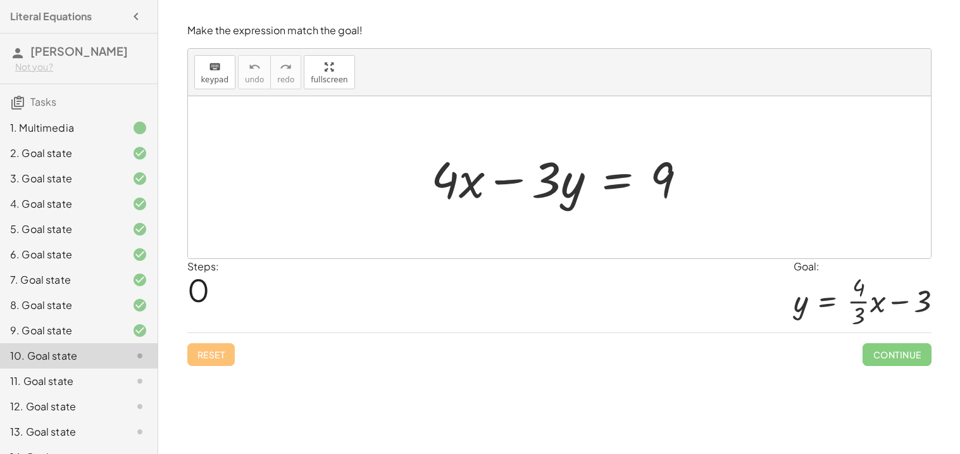
click at [616, 168] on div at bounding box center [563, 177] width 279 height 65
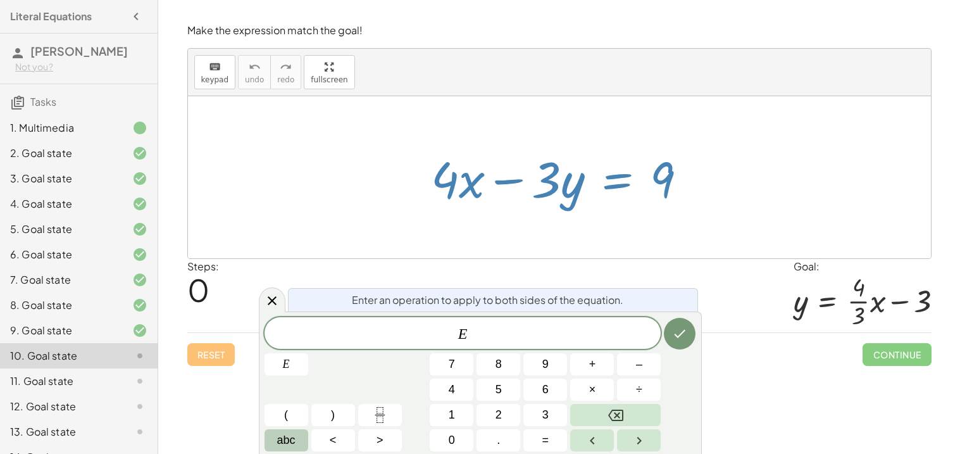
click at [288, 445] on span "abc" at bounding box center [286, 439] width 18 height 17
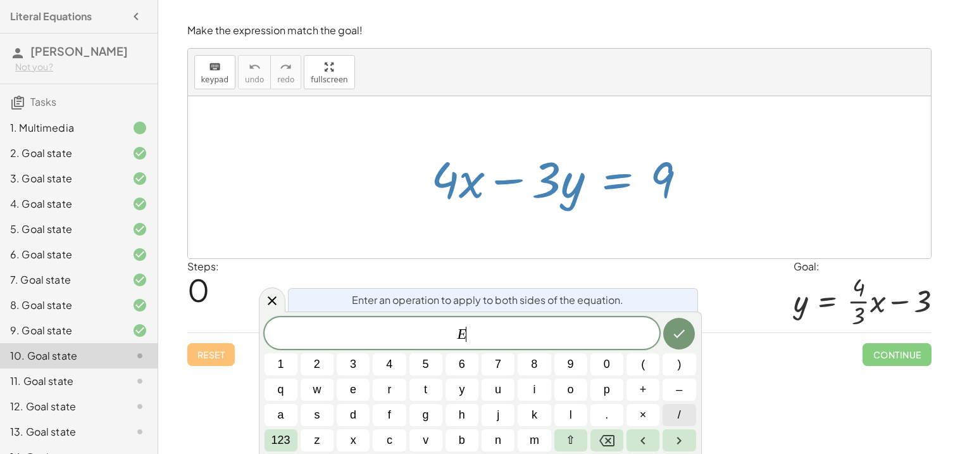
click at [684, 424] on button "/" at bounding box center [678, 415] width 33 height 22
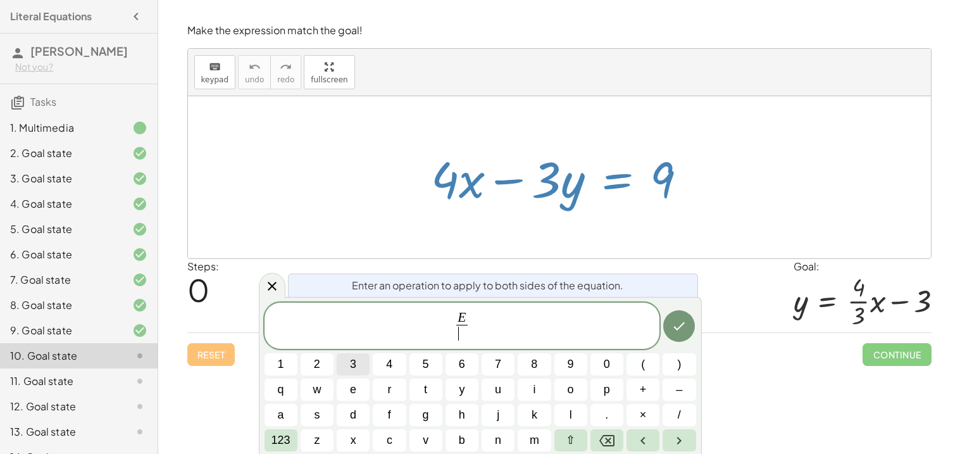
click at [353, 359] on span "3" at bounding box center [353, 363] width 6 height 17
click at [683, 327] on icon "Done" at bounding box center [678, 325] width 15 height 15
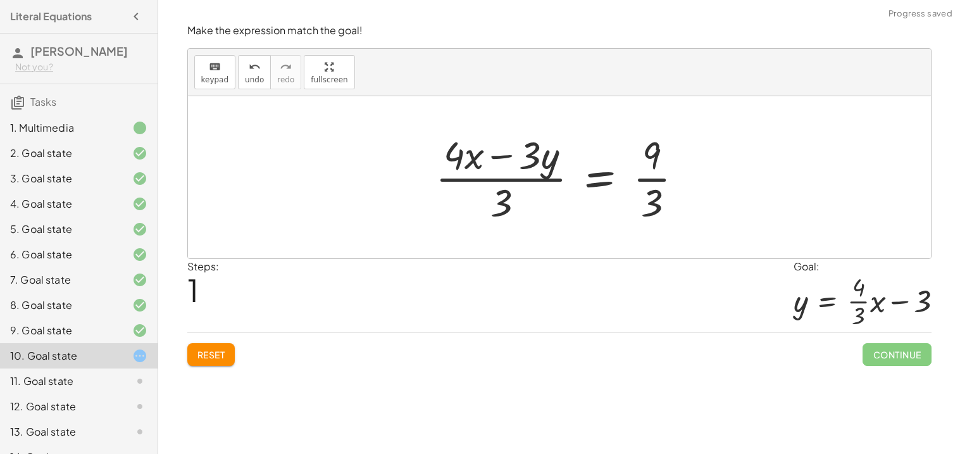
click at [503, 183] on div at bounding box center [564, 176] width 270 height 97
click at [658, 181] on div at bounding box center [564, 176] width 270 height 97
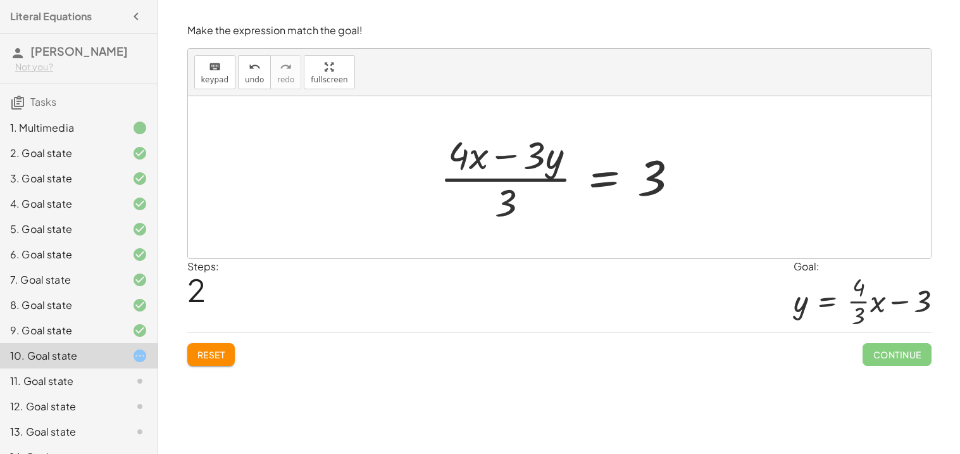
click at [213, 364] on button "Reset" at bounding box center [211, 354] width 48 height 23
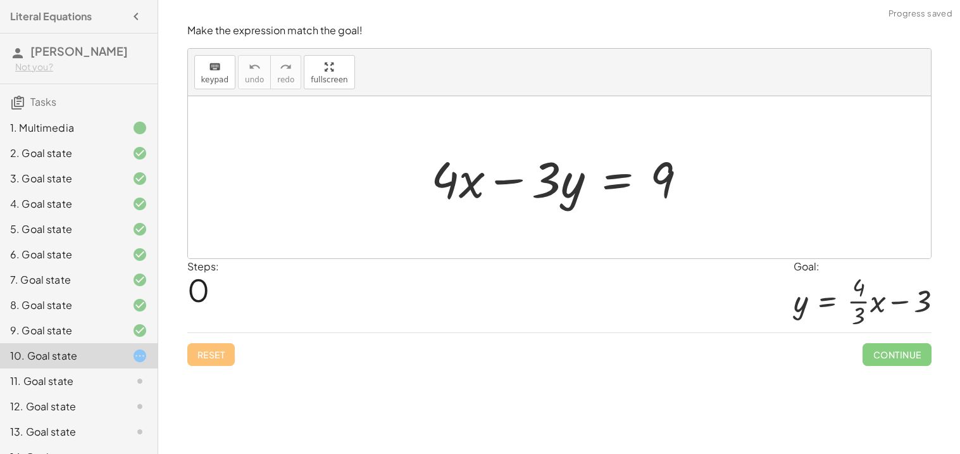
click at [505, 178] on div at bounding box center [563, 177] width 279 height 65
click at [624, 172] on div at bounding box center [563, 177] width 279 height 65
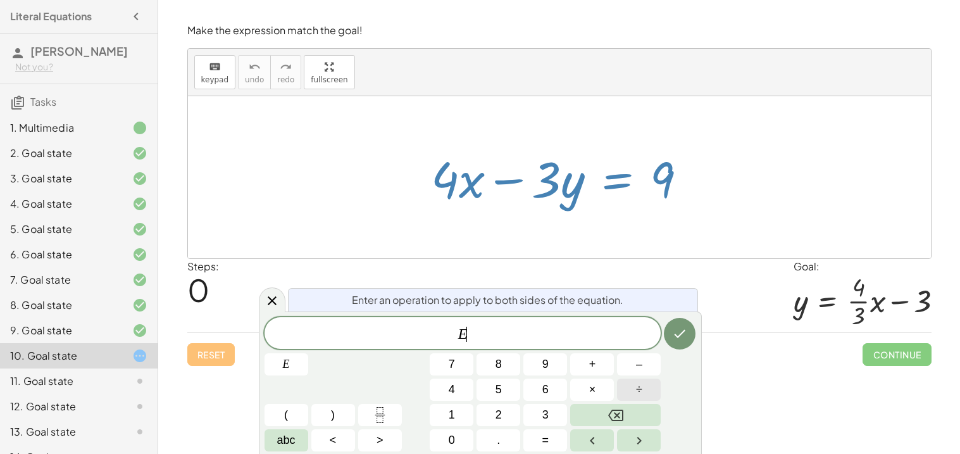
click at [640, 395] on span "÷" at bounding box center [639, 389] width 6 height 17
click at [548, 423] on button "3" at bounding box center [545, 415] width 44 height 22
click at [681, 324] on button "Done" at bounding box center [680, 334] width 32 height 32
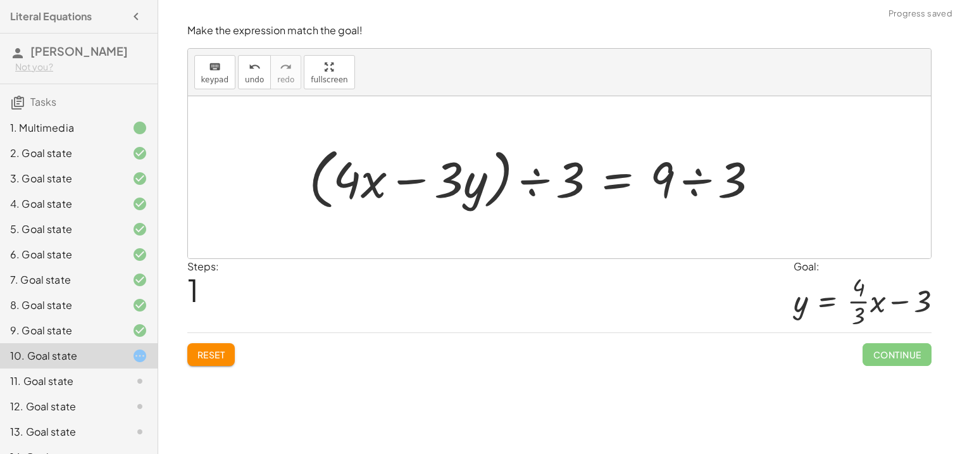
click at [548, 188] on div at bounding box center [538, 177] width 472 height 73
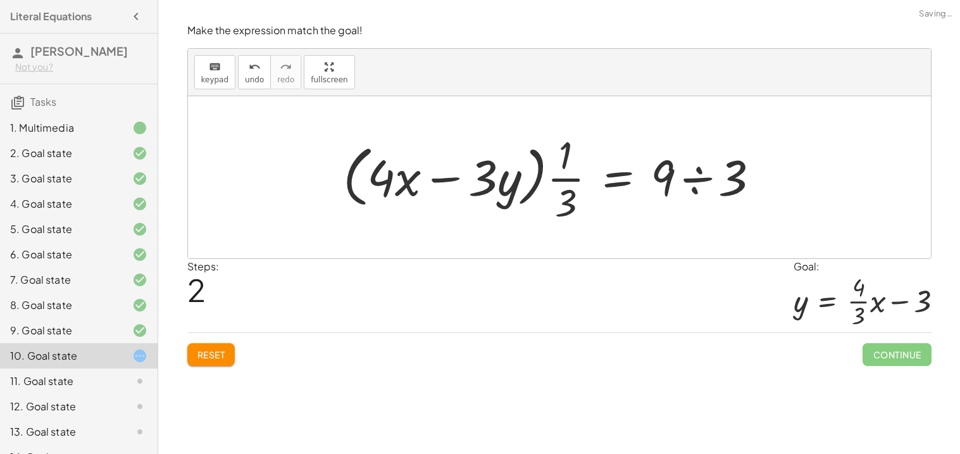
click at [537, 186] on div at bounding box center [555, 176] width 439 height 97
click at [219, 357] on span "Reset" at bounding box center [211, 354] width 28 height 11
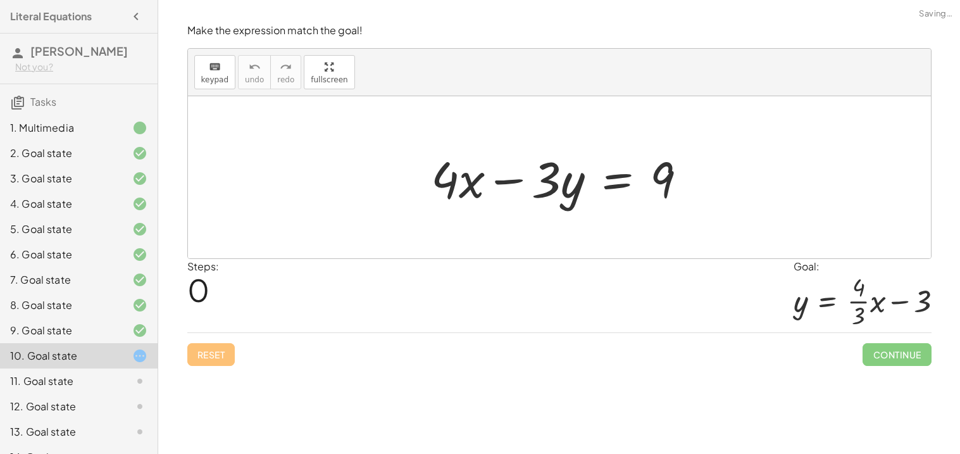
click at [612, 178] on div at bounding box center [563, 177] width 279 height 65
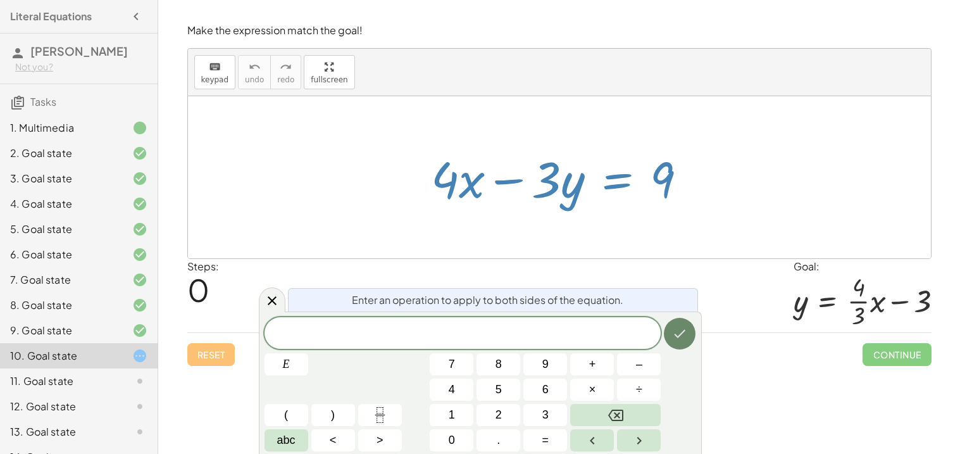
click at [688, 330] on button "Done" at bounding box center [680, 334] width 32 height 32
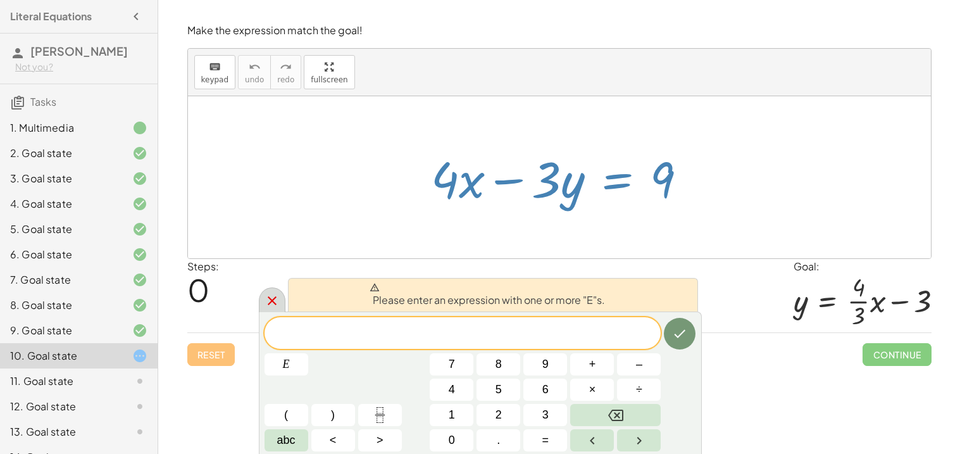
click at [266, 295] on icon at bounding box center [271, 300] width 15 height 15
